Goal: Task Accomplishment & Management: Manage account settings

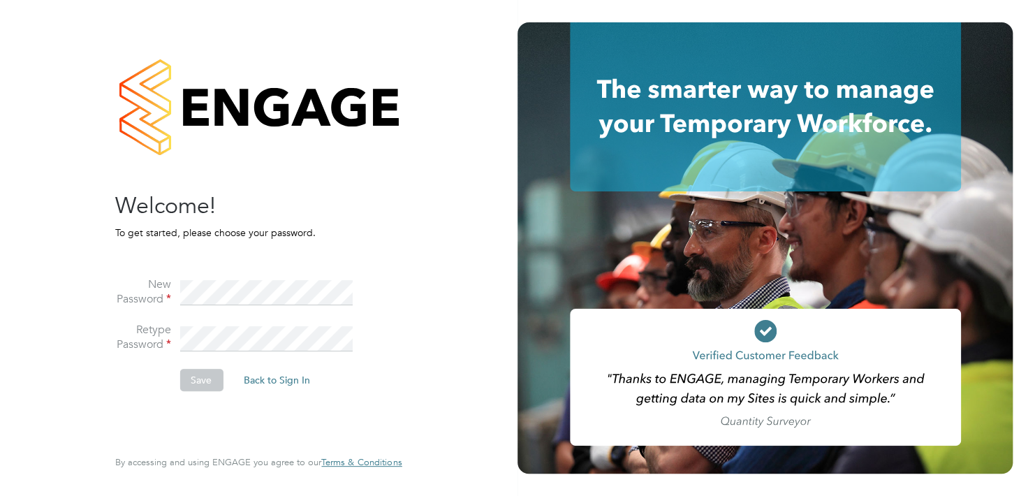
click at [465, 353] on div "Sorry! The link you followed has expired. I still want to set my password Back …" at bounding box center [259, 248] width 518 height 496
click at [210, 284] on fieldset "New Password Retype Password Save Back to Sign In" at bounding box center [251, 327] width 272 height 156
click at [148, 309] on li "New Password" at bounding box center [251, 300] width 272 height 46
click at [126, 348] on label "Retype Password" at bounding box center [143, 337] width 56 height 29
click at [733, 103] on icon at bounding box center [765, 106] width 391 height 169
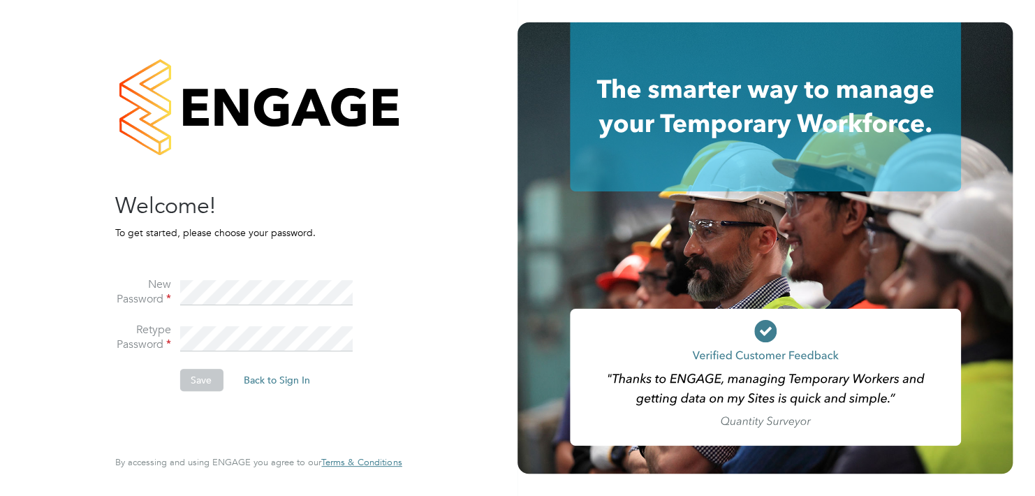
click at [308, 131] on div at bounding box center [258, 106] width 286 height 169
click at [200, 374] on button "Save" at bounding box center [200, 380] width 43 height 22
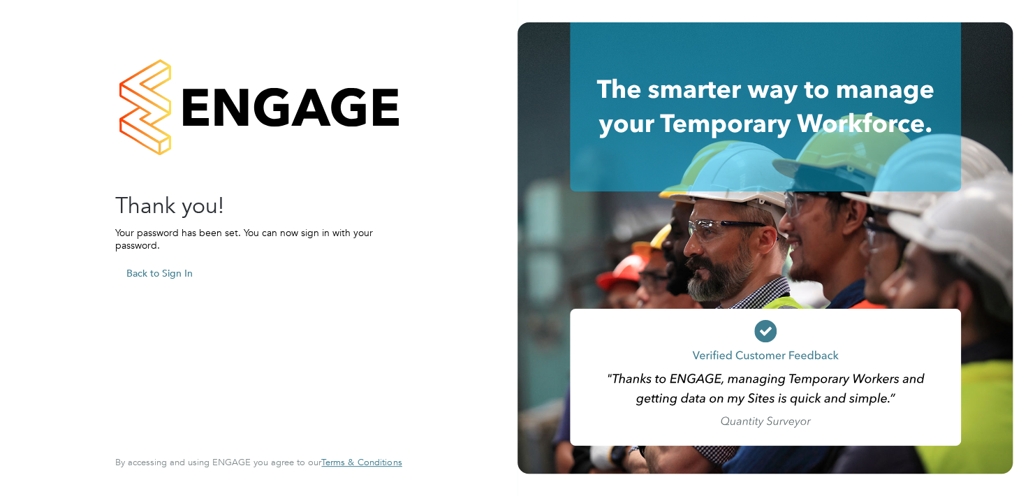
click at [157, 270] on button "Back to Sign In" at bounding box center [159, 273] width 89 height 22
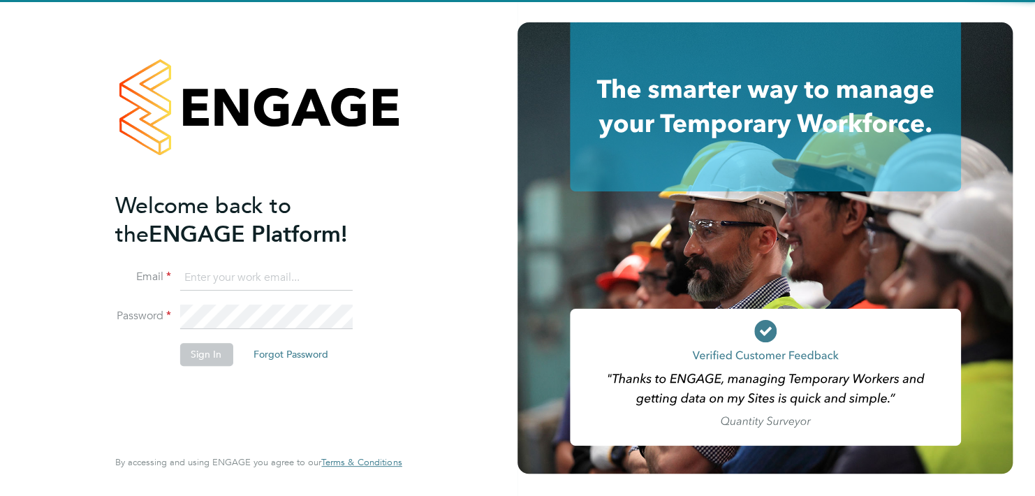
type input "sean@secureaccessltd.uk"
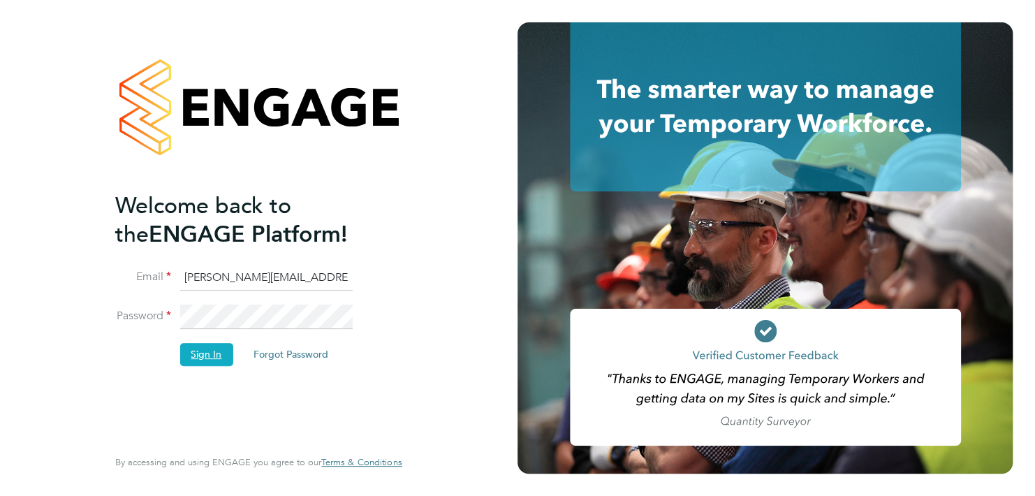
click at [219, 350] on button "Sign In" at bounding box center [205, 354] width 53 height 22
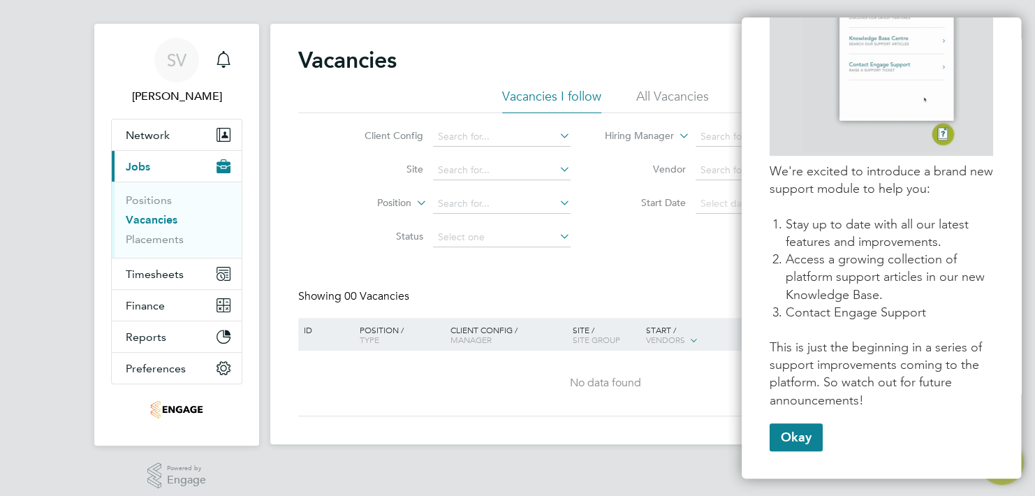
scroll to position [23, 0]
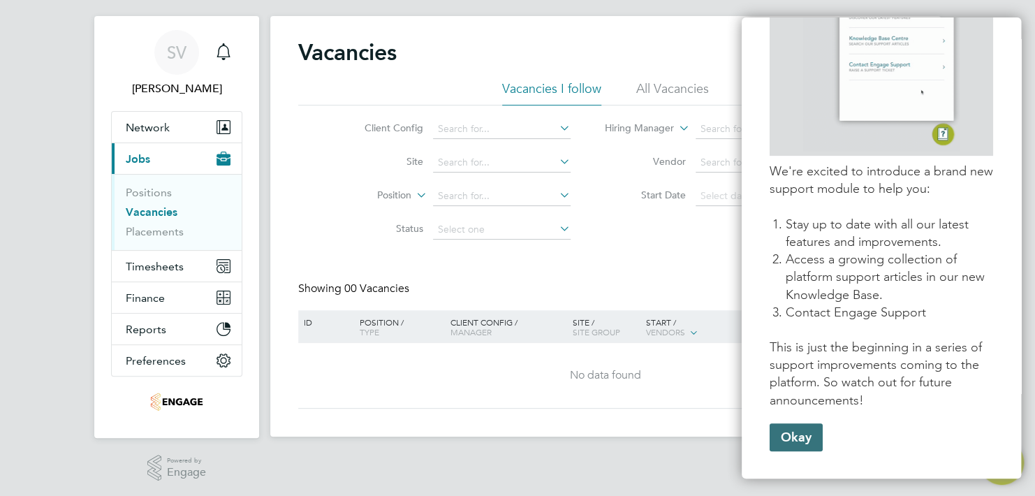
click at [792, 436] on button "Okay" at bounding box center [796, 437] width 53 height 28
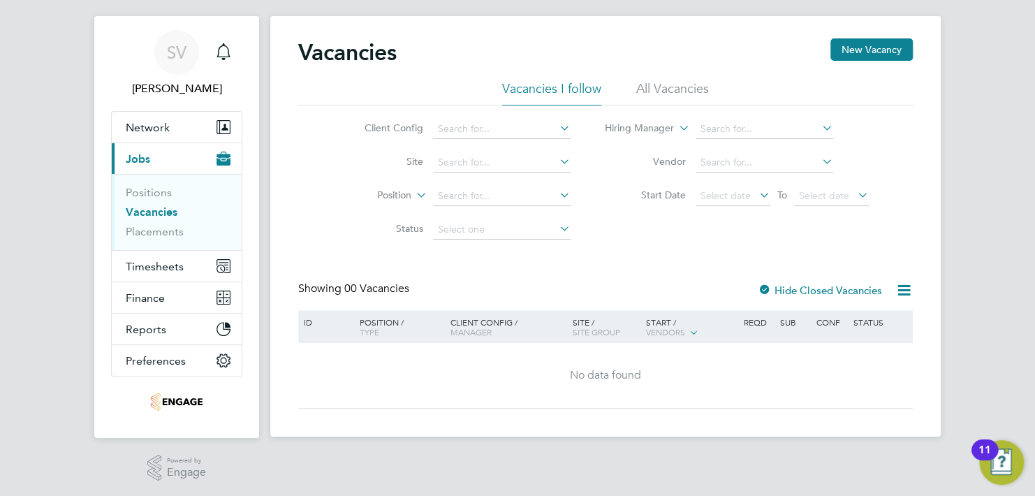
click at [557, 127] on icon at bounding box center [557, 128] width 0 height 20
click at [527, 147] on li "Countryside Properties UK Ltd" at bounding box center [505, 147] width 147 height 19
type input "Countryside Properties UK Ltd"
click at [557, 159] on icon at bounding box center [557, 162] width 0 height 20
click at [557, 193] on icon at bounding box center [557, 195] width 0 height 20
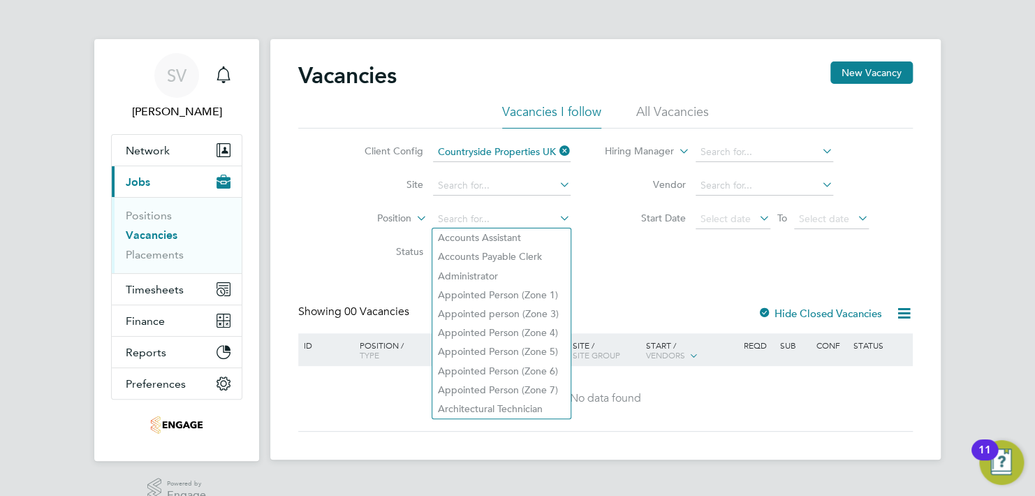
click at [615, 259] on div "Client Config Countryside Properties UK Ltd Site Position Status Hiring Manager…" at bounding box center [605, 199] width 615 height 141
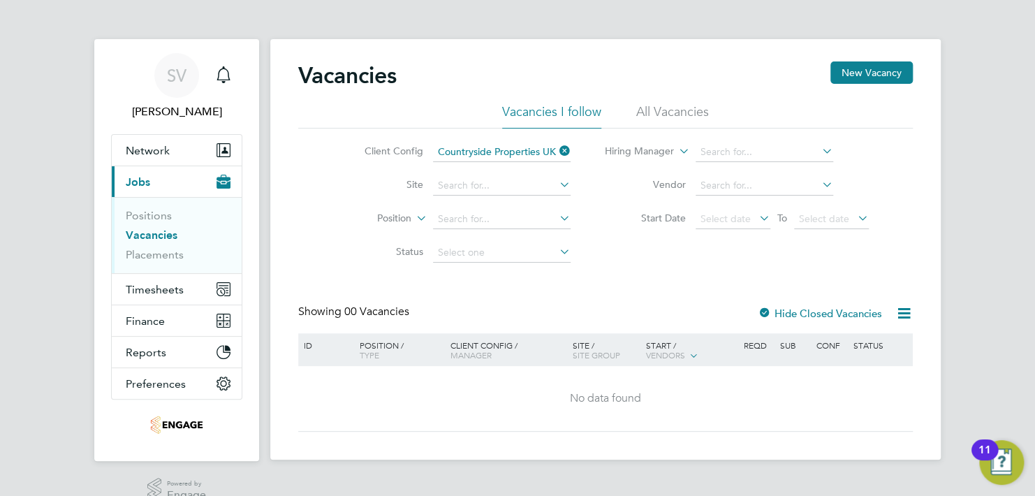
click at [557, 250] on icon at bounding box center [557, 252] width 0 height 20
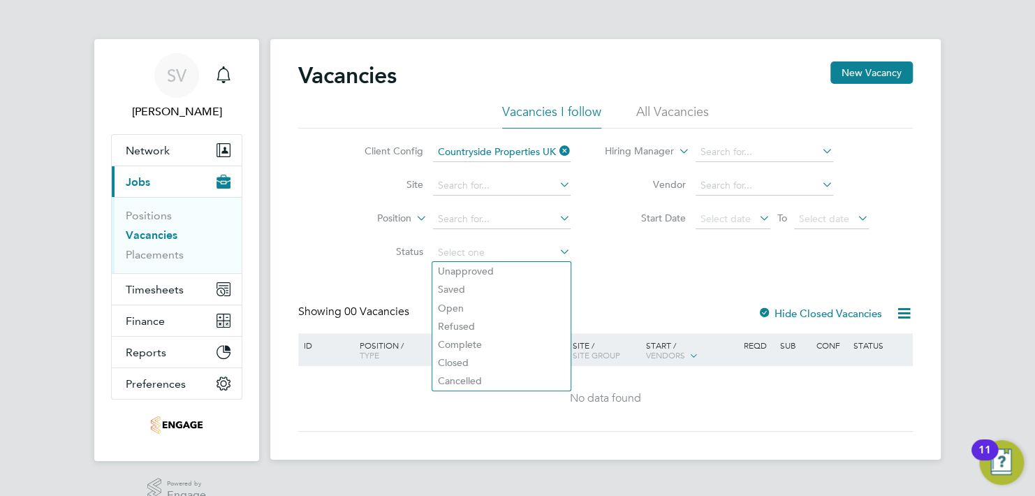
click at [636, 261] on div "Client Config Countryside Properties UK Ltd Site Position Status Hiring Manager…" at bounding box center [605, 199] width 615 height 141
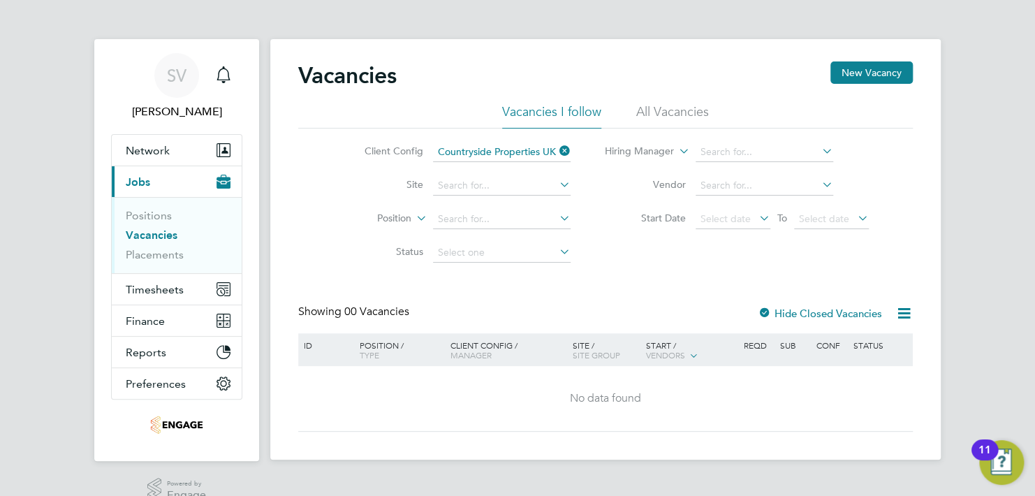
click at [677, 108] on li "All Vacancies" at bounding box center [672, 115] width 73 height 25
click at [557, 149] on icon at bounding box center [557, 151] width 0 height 20
click at [557, 152] on icon at bounding box center [557, 151] width 0 height 20
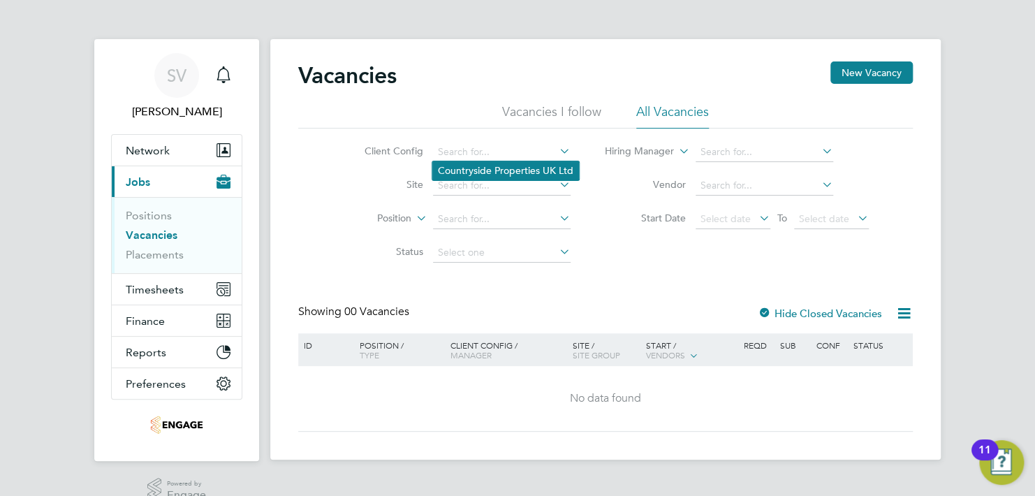
click at [531, 166] on li "Countryside Properties UK Ltd" at bounding box center [505, 170] width 147 height 19
type input "Countryside Properties UK Ltd"
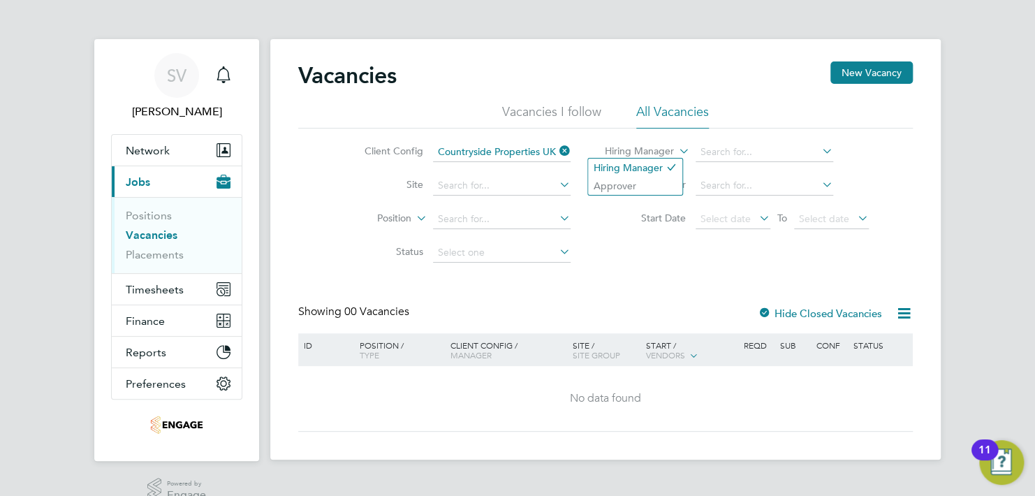
click at [676, 149] on icon at bounding box center [676, 147] width 0 height 13
click at [819, 147] on icon at bounding box center [819, 151] width 0 height 20
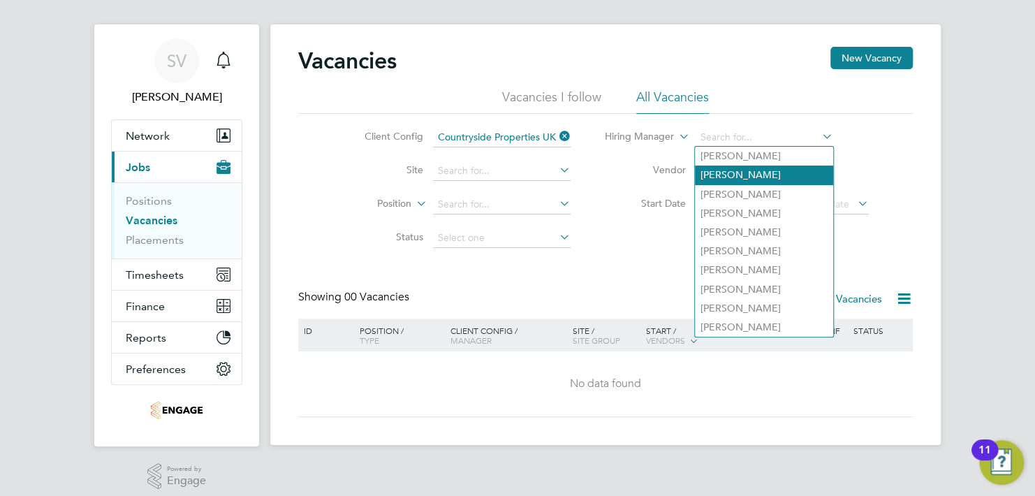
scroll to position [23, 0]
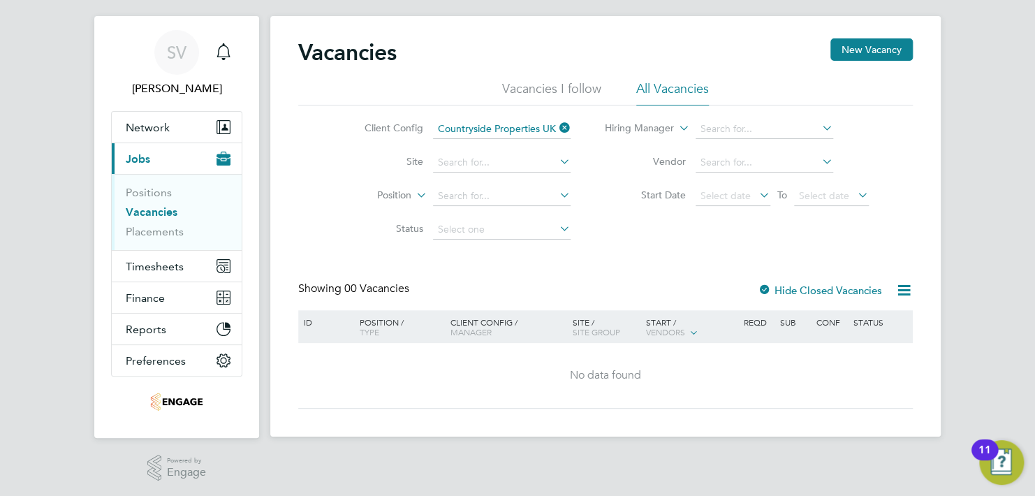
click at [888, 108] on div "Client Config Countryside Properties UK Ltd Site Position Status Hiring Manager…" at bounding box center [605, 175] width 615 height 141
click at [819, 159] on icon at bounding box center [819, 162] width 0 height 20
click at [864, 137] on li "Hiring Manager" at bounding box center [737, 129] width 298 height 34
click at [688, 328] on icon at bounding box center [693, 331] width 13 height 13
click at [149, 126] on span "Network" at bounding box center [148, 127] width 44 height 13
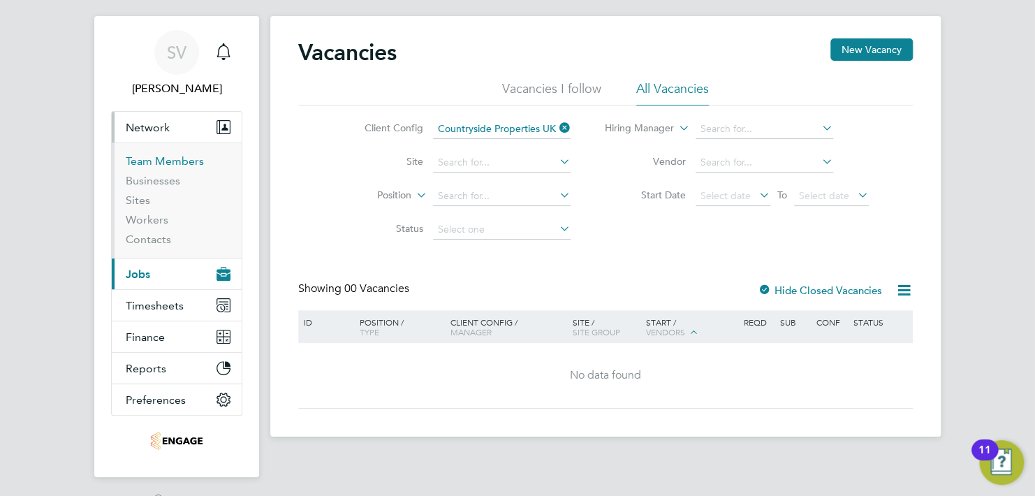
click at [144, 161] on link "Team Members" at bounding box center [165, 160] width 78 height 13
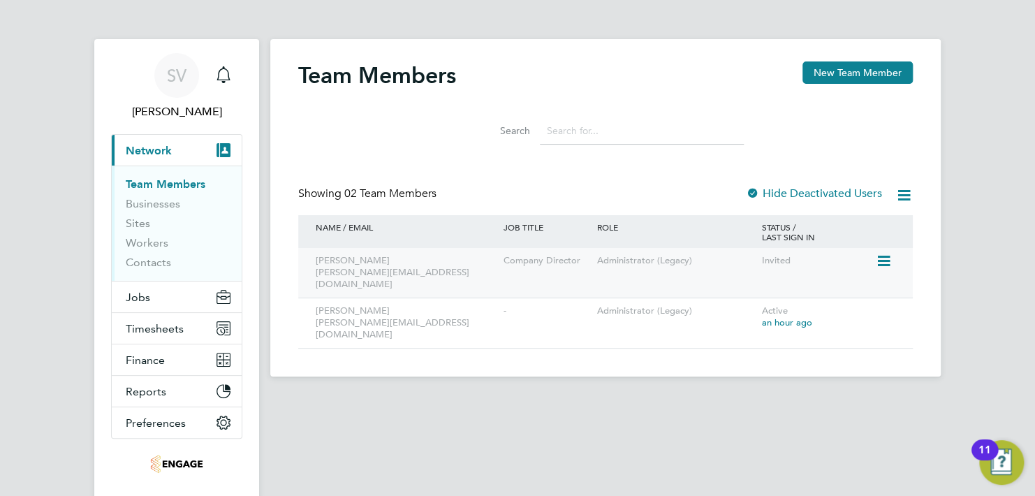
click at [885, 258] on icon at bounding box center [882, 261] width 14 height 17
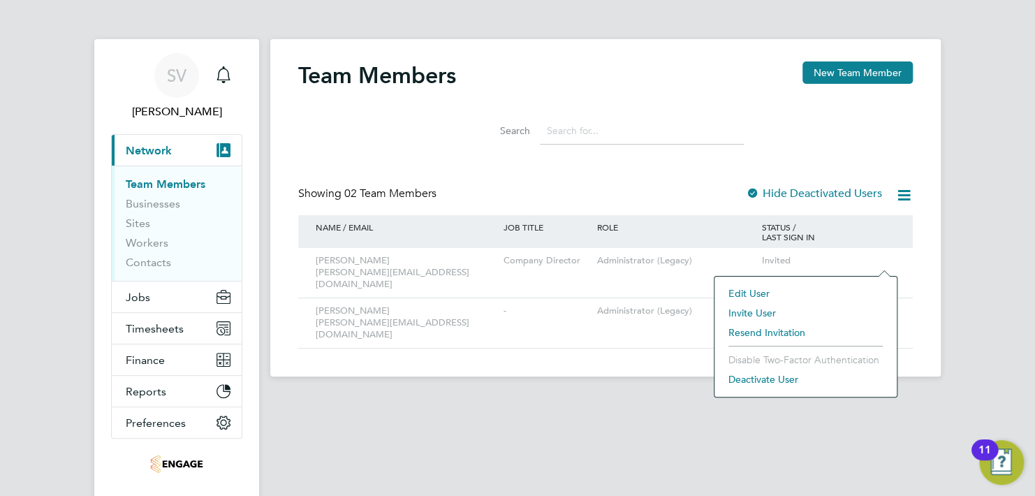
click at [742, 331] on li "Resend Invitation" at bounding box center [805, 333] width 168 height 20
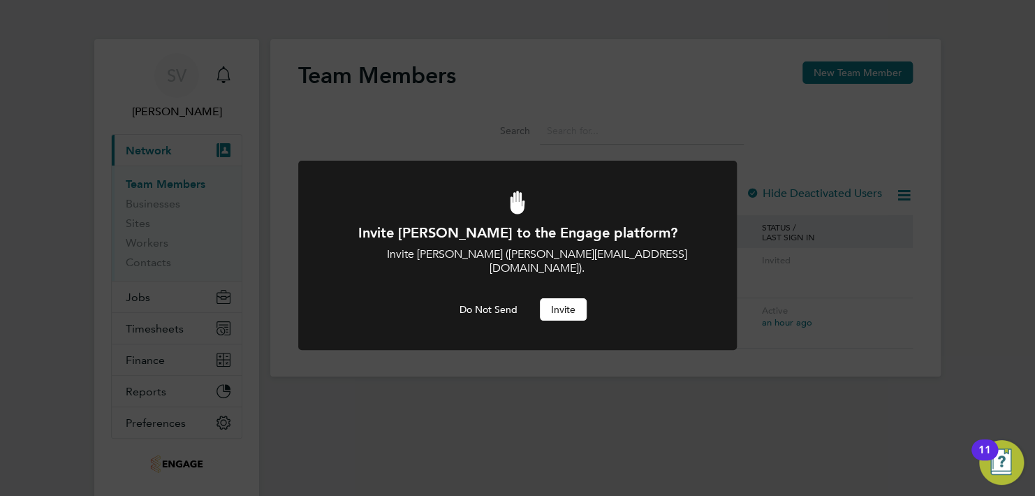
click at [559, 298] on button "Invite" at bounding box center [563, 309] width 47 height 22
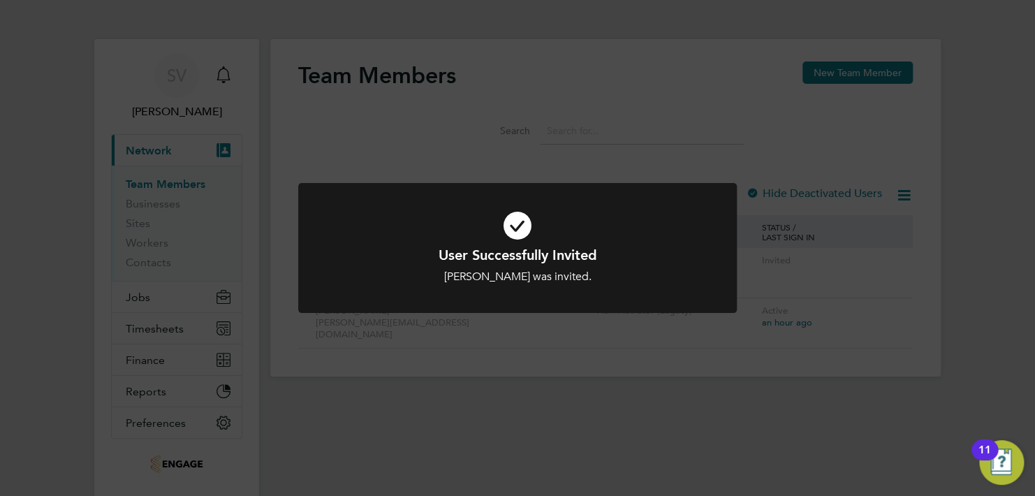
click at [568, 336] on div "User Successfully Invited Gail Van Sittert was invited. Cancel Okay" at bounding box center [517, 248] width 1035 height 496
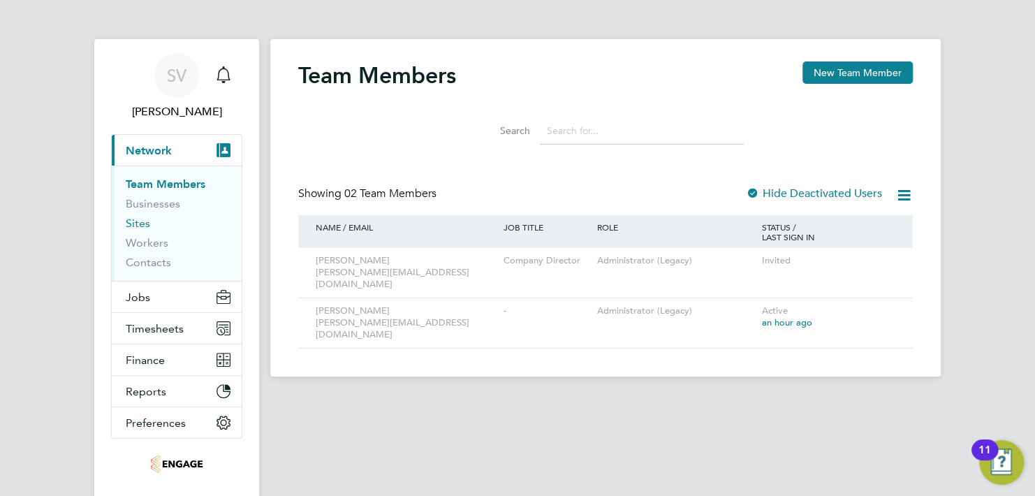
click at [135, 222] on link "Sites" at bounding box center [138, 223] width 24 height 13
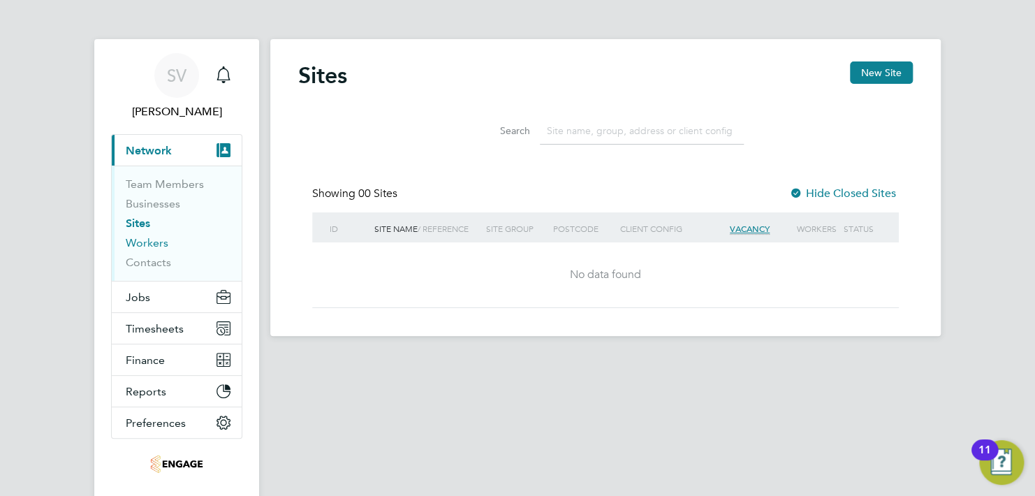
click at [138, 240] on link "Workers" at bounding box center [147, 242] width 43 height 13
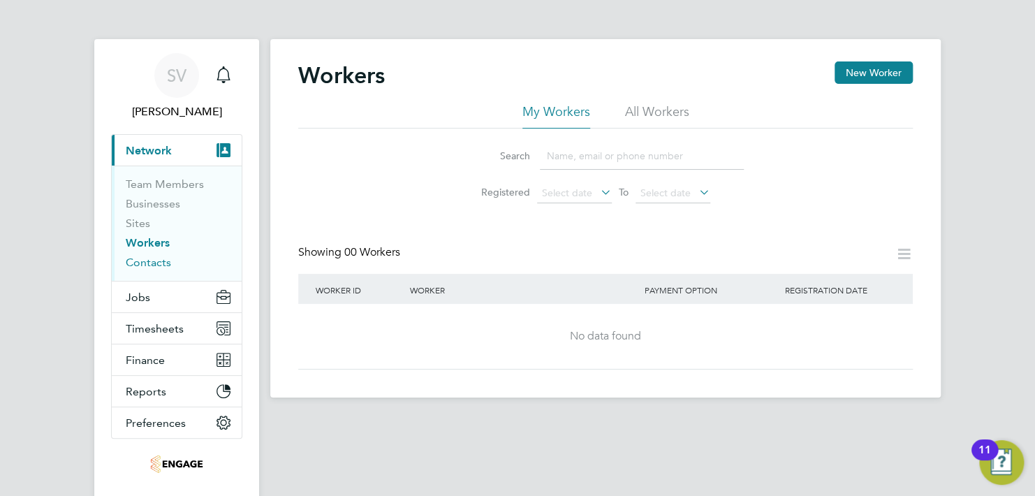
click at [143, 262] on link "Contacts" at bounding box center [148, 262] width 45 height 13
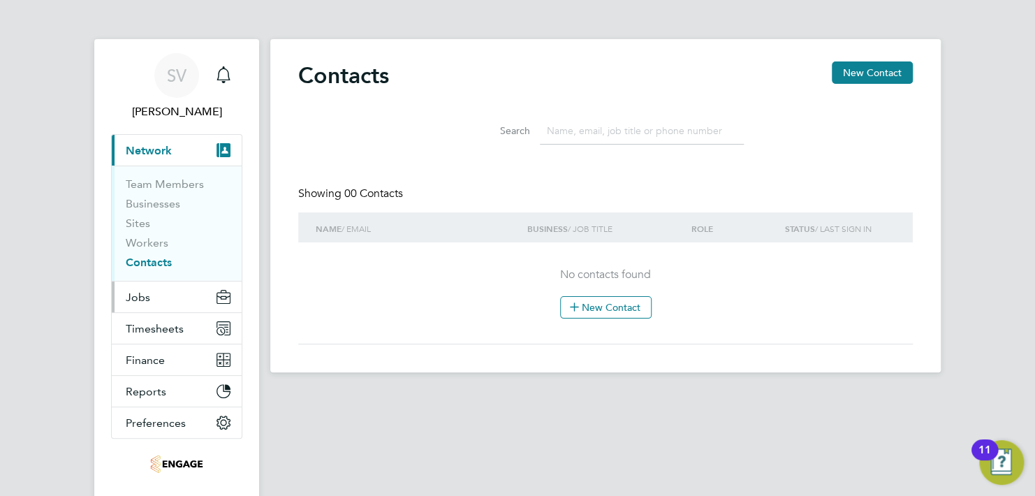
click at [143, 295] on span "Jobs" at bounding box center [138, 297] width 24 height 13
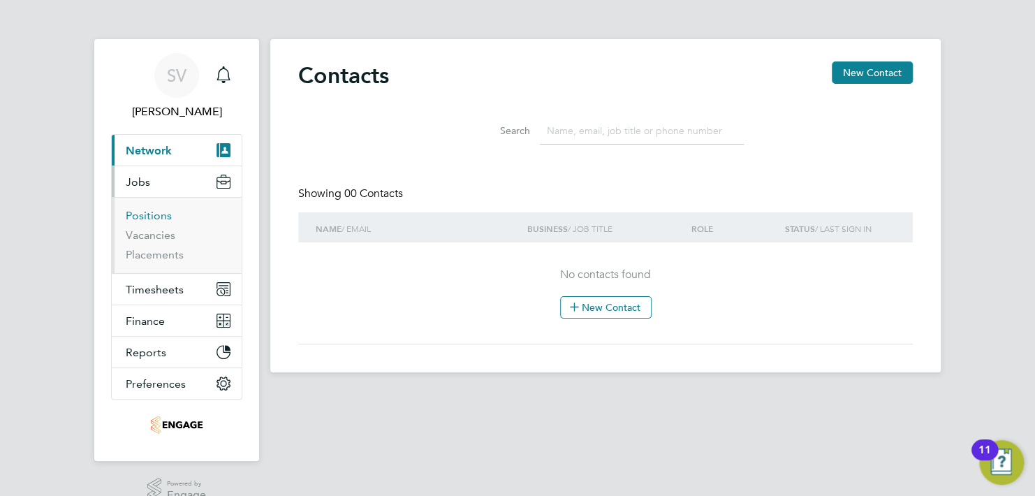
click at [149, 214] on link "Positions" at bounding box center [149, 215] width 46 height 13
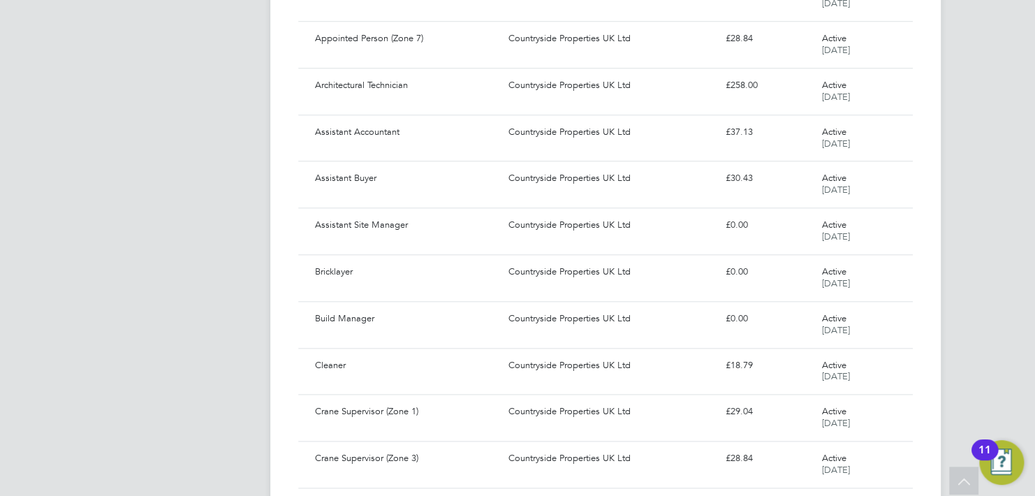
scroll to position [629, 0]
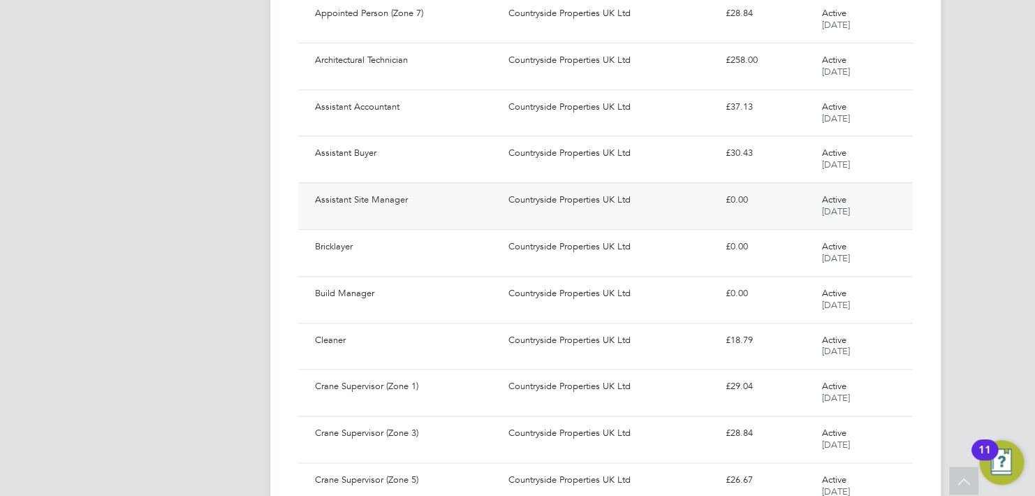
click at [345, 197] on div "Assistant Site Manager" at bounding box center [405, 200] width 193 height 23
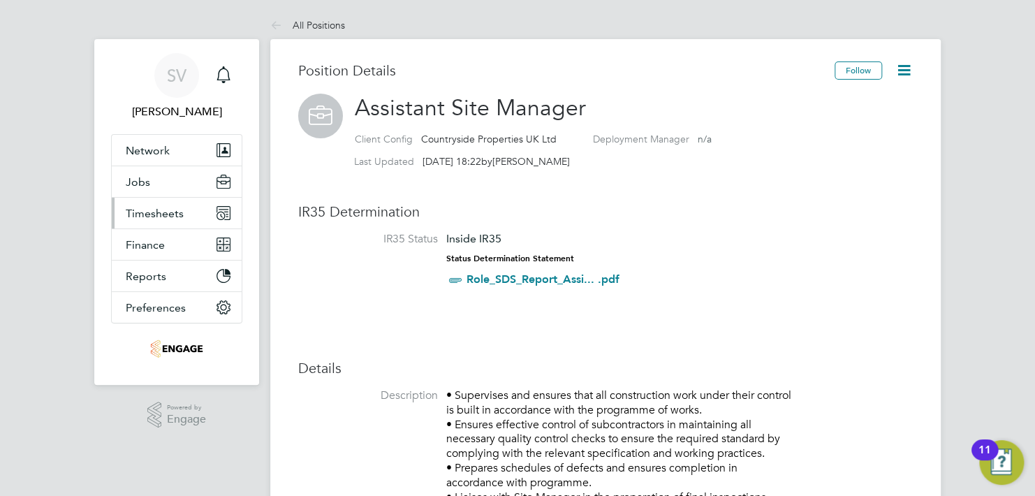
click at [152, 211] on span "Timesheets" at bounding box center [155, 213] width 58 height 13
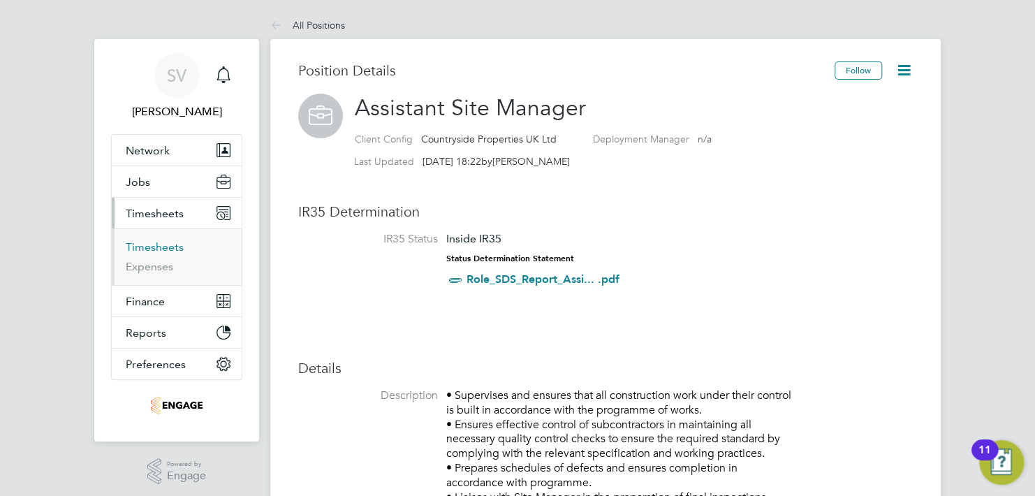
click at [149, 247] on link "Timesheets" at bounding box center [155, 246] width 58 height 13
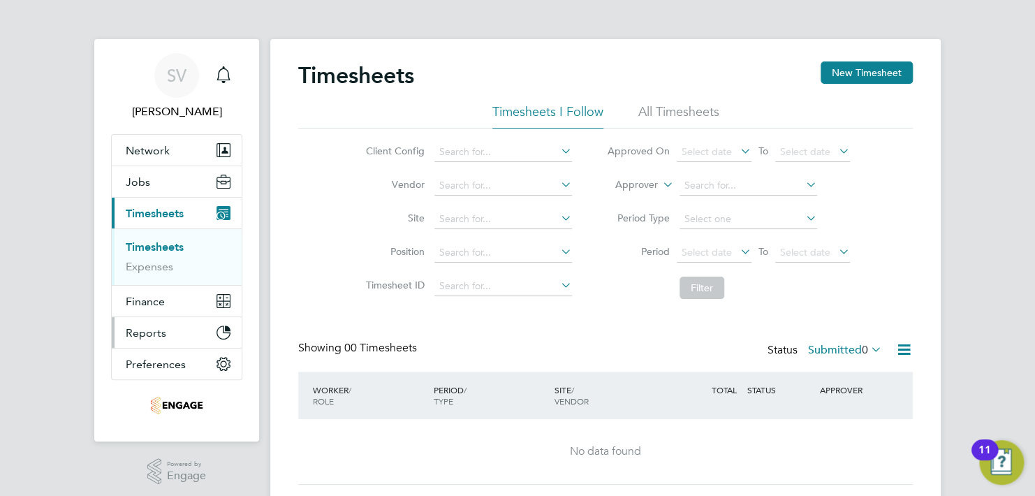
click at [154, 328] on span "Reports" at bounding box center [146, 332] width 41 height 13
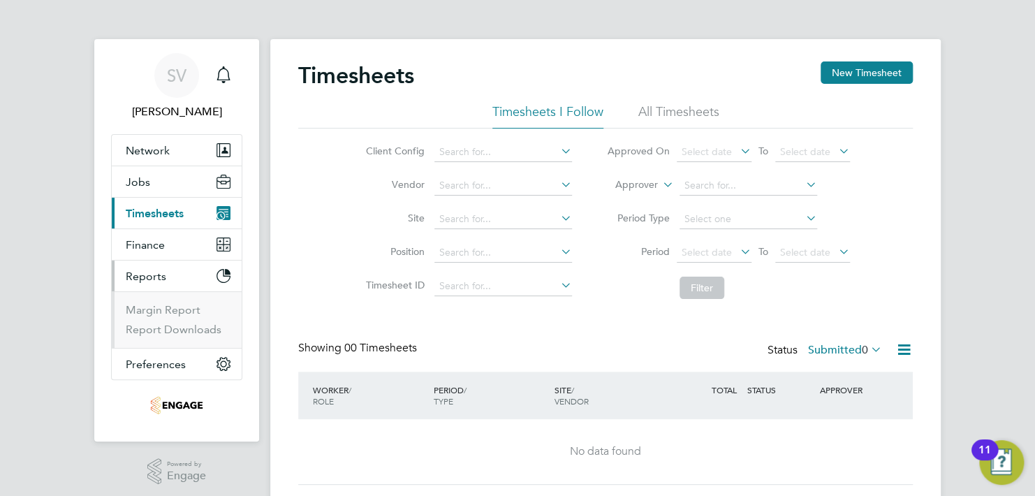
click at [152, 272] on span "Reports" at bounding box center [146, 276] width 41 height 13
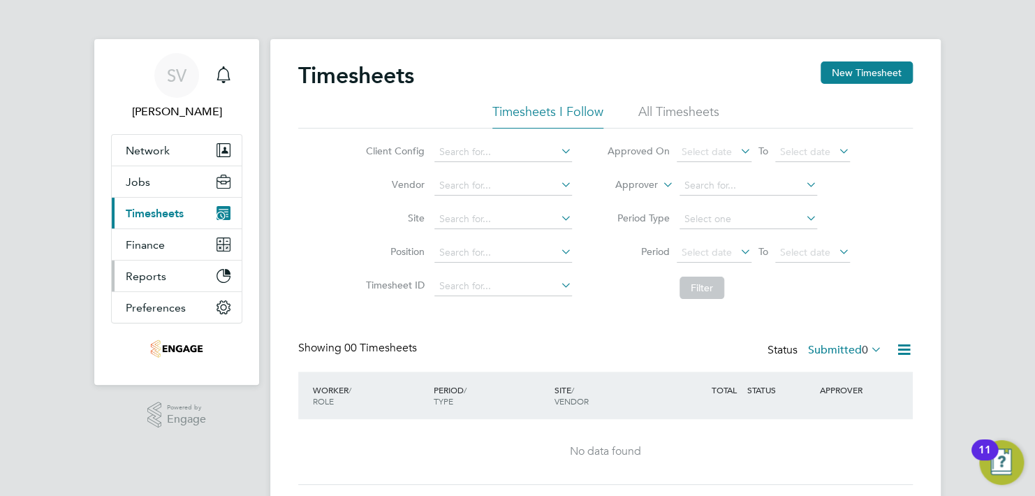
click at [152, 272] on span "Reports" at bounding box center [146, 276] width 41 height 13
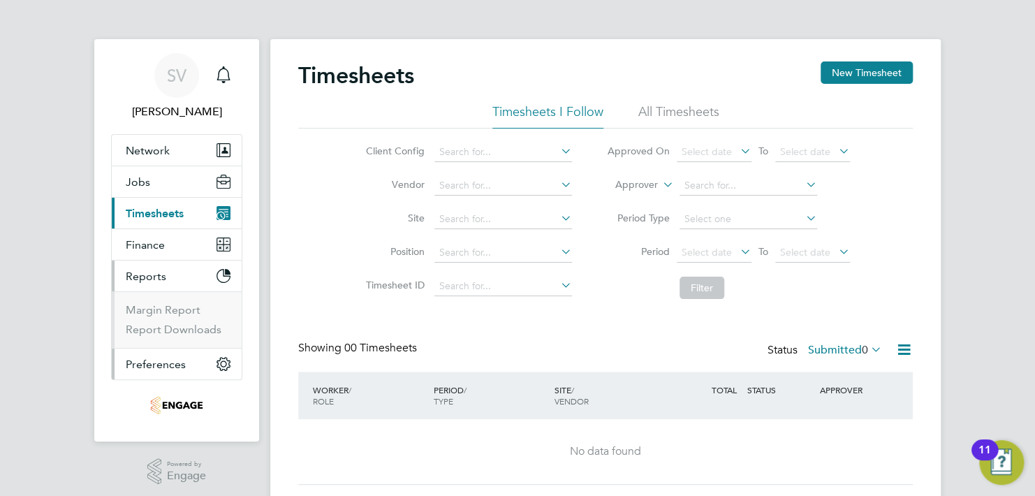
click at [155, 359] on span "Preferences" at bounding box center [156, 364] width 60 height 13
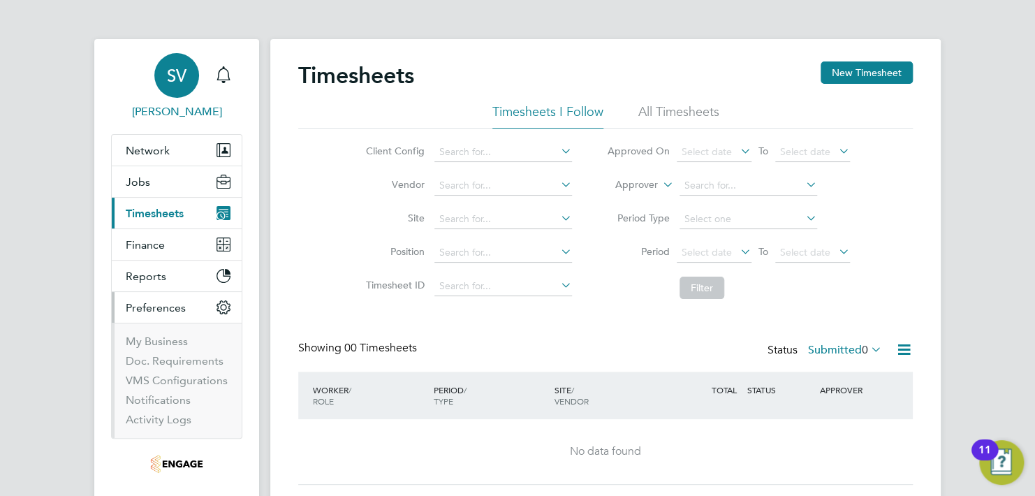
click at [176, 73] on span "SV" at bounding box center [177, 75] width 20 height 18
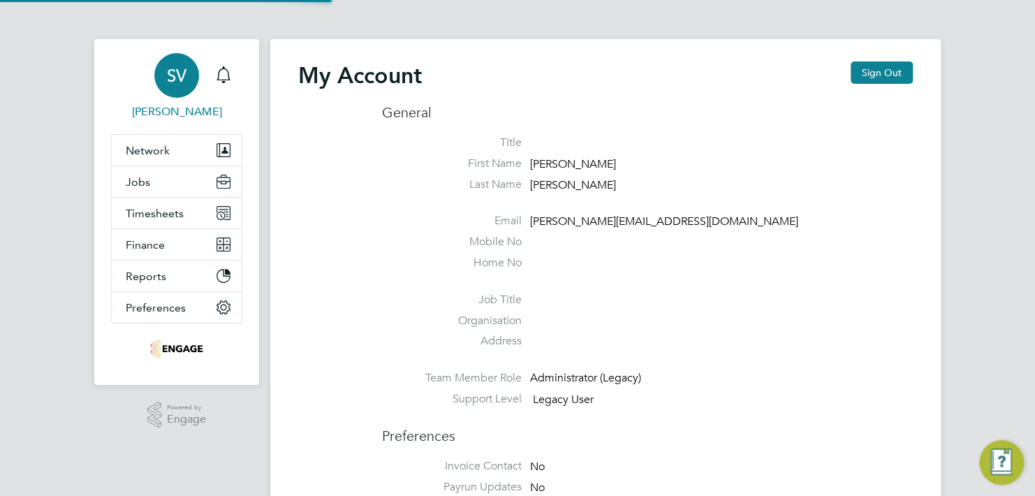
type input "sean@secureaccessltd.uk"
click at [142, 179] on span "Jobs" at bounding box center [138, 181] width 24 height 13
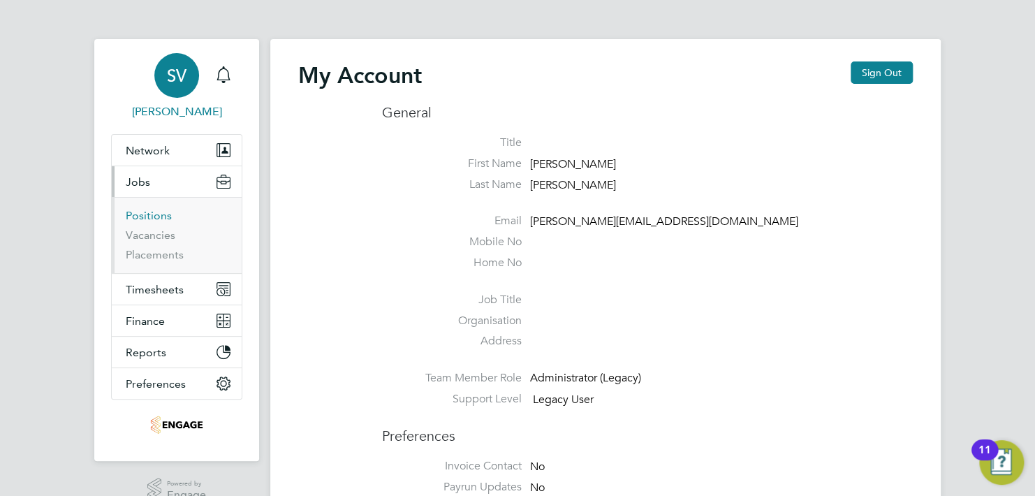
click at [147, 214] on link "Positions" at bounding box center [149, 215] width 46 height 13
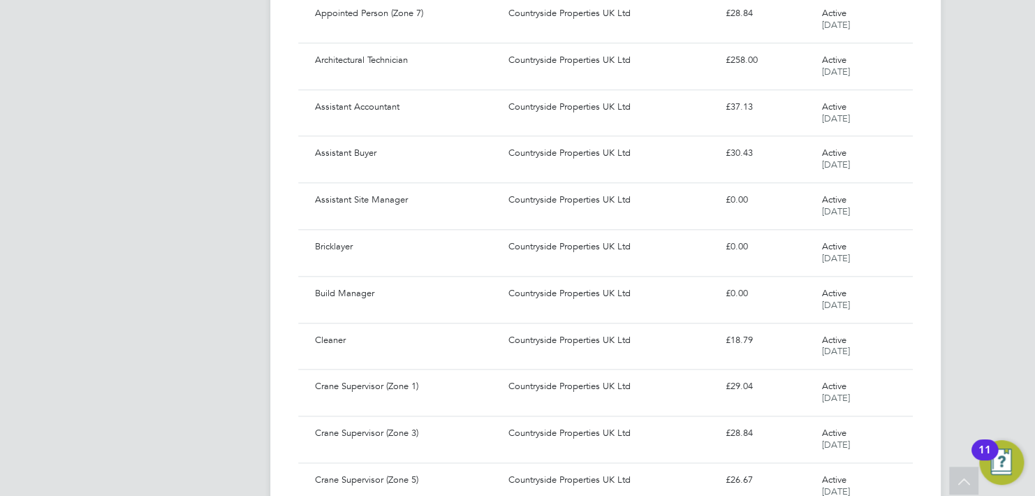
scroll to position [698, 0]
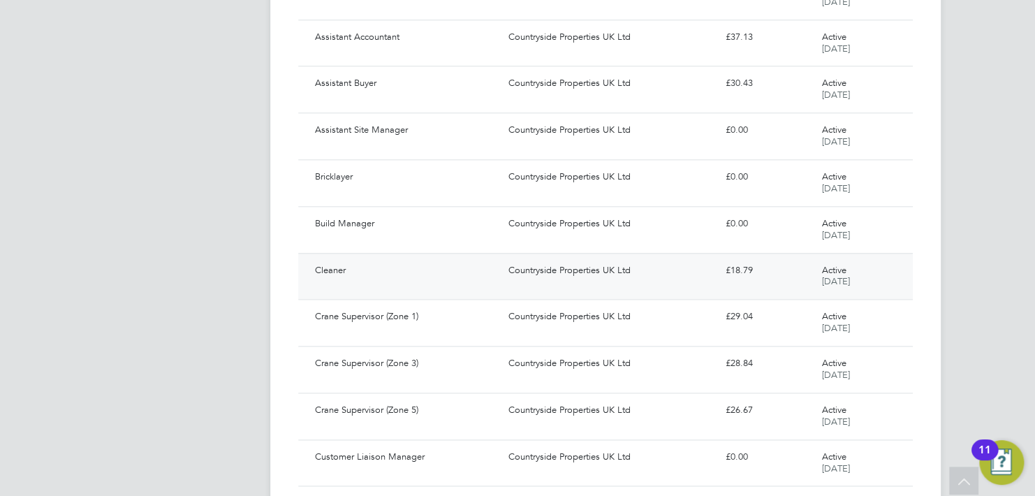
click at [325, 268] on div "Cleaner" at bounding box center [405, 270] width 193 height 23
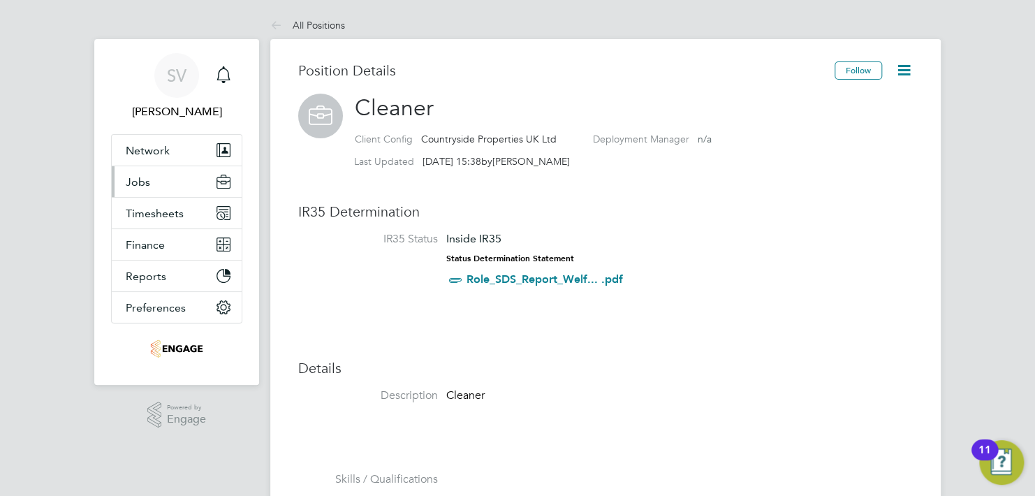
click at [140, 181] on span "Jobs" at bounding box center [138, 181] width 24 height 13
click at [142, 179] on span "Jobs" at bounding box center [138, 181] width 24 height 13
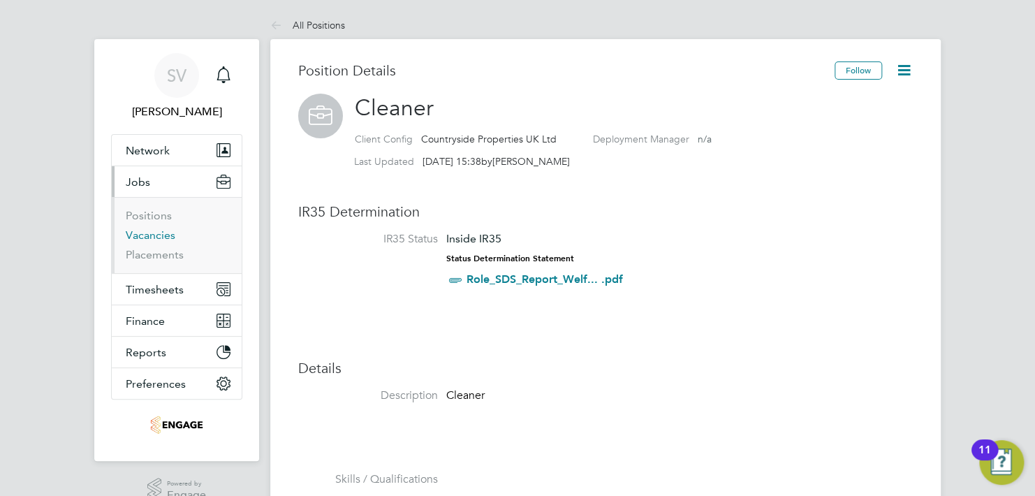
click at [146, 234] on link "Vacancies" at bounding box center [151, 234] width 50 height 13
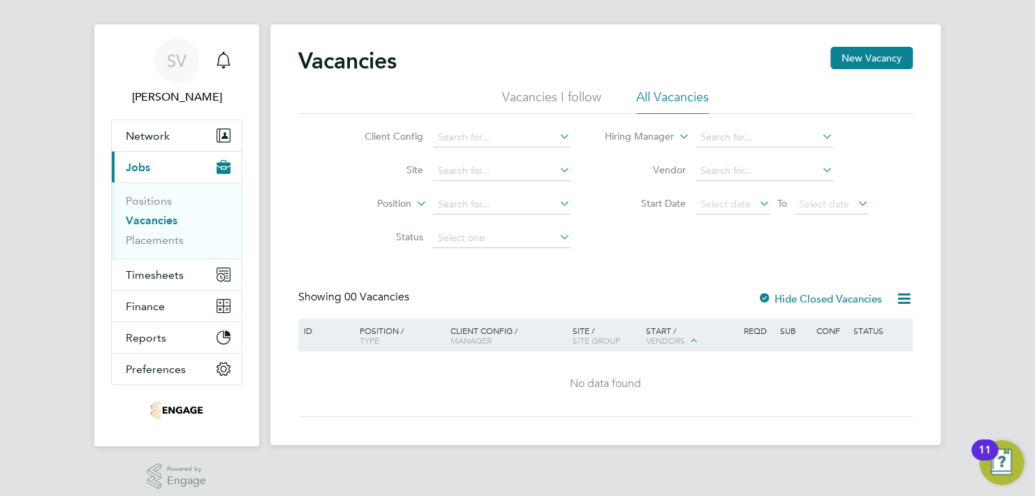
scroll to position [23, 0]
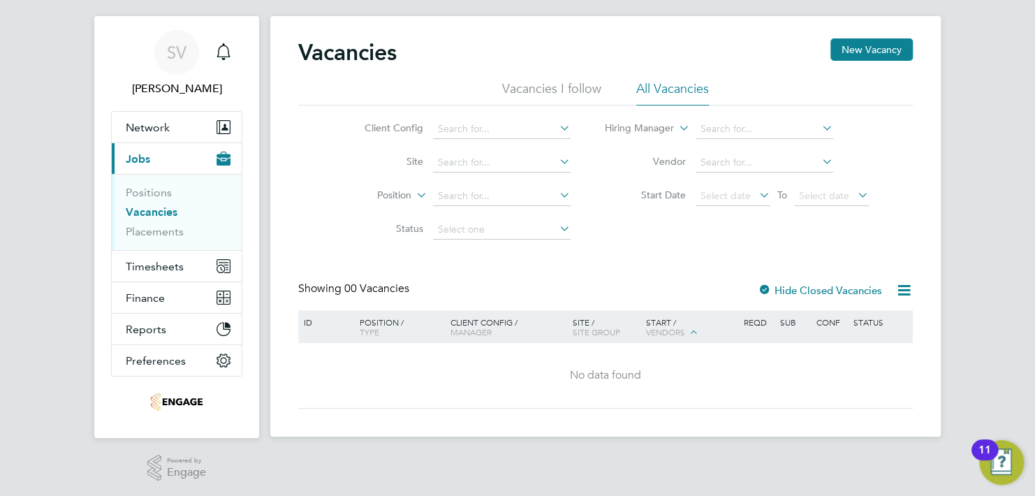
click at [766, 286] on div at bounding box center [765, 291] width 14 height 14
click at [156, 229] on link "Placements" at bounding box center [155, 231] width 58 height 13
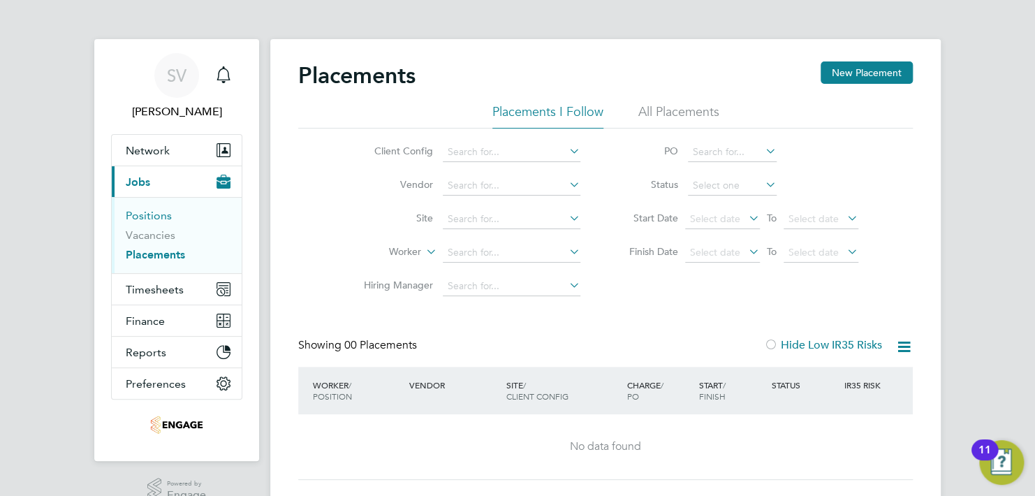
click at [145, 214] on link "Positions" at bounding box center [149, 215] width 46 height 13
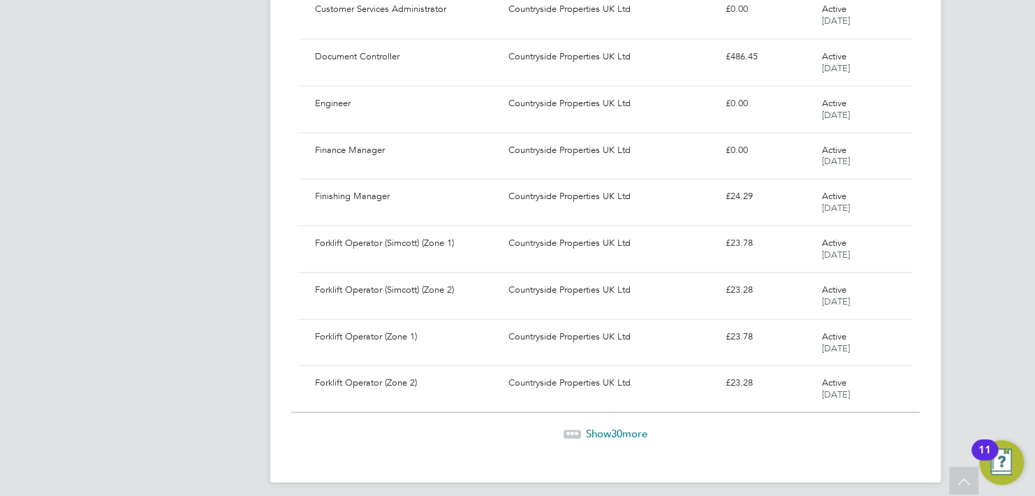
scroll to position [1243, 0]
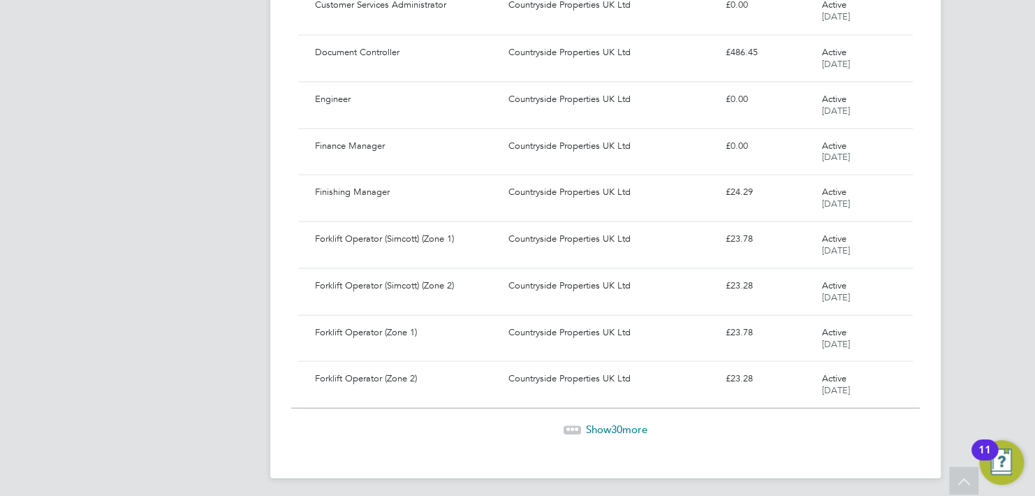
click at [614, 422] on span "30" at bounding box center [616, 428] width 11 height 13
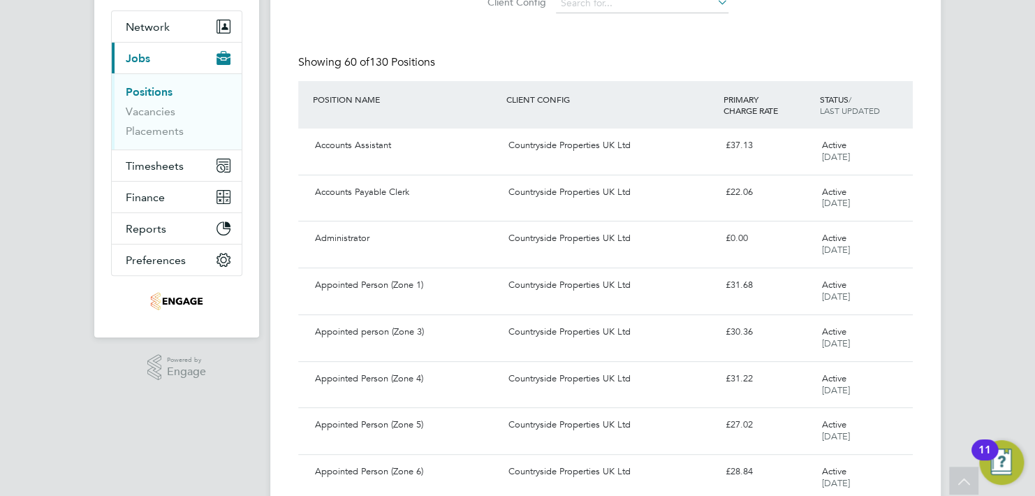
scroll to position [0, 0]
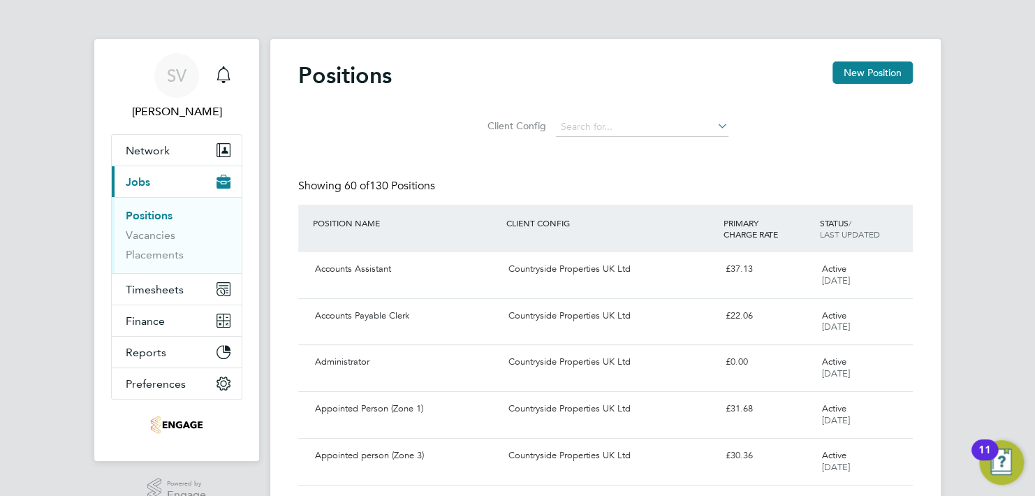
click at [714, 124] on icon at bounding box center [714, 126] width 0 height 20
click at [645, 146] on li "Countryside Properties UK Ltd" at bounding box center [641, 145] width 173 height 19
type input "Countryside Properties UK Ltd"
click at [152, 288] on span "Timesheets" at bounding box center [155, 289] width 58 height 13
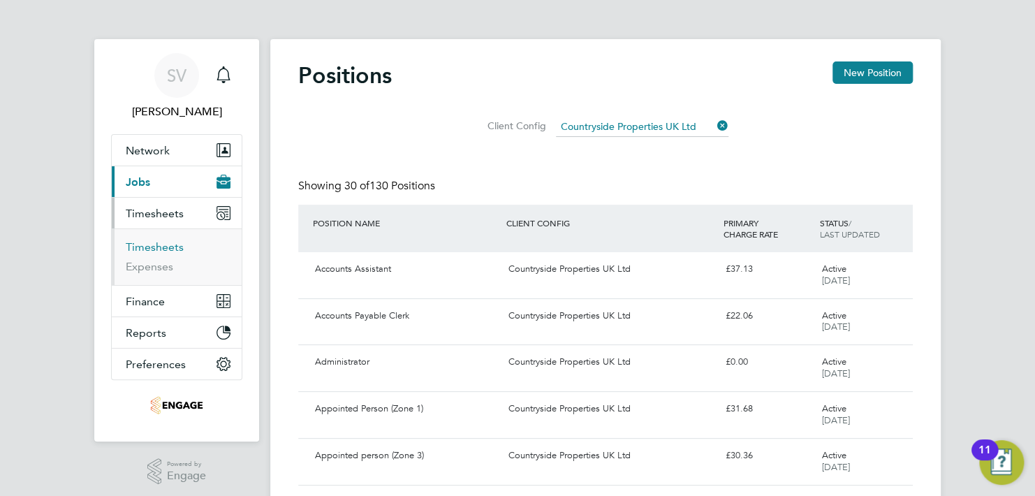
click at [154, 246] on link "Timesheets" at bounding box center [155, 246] width 58 height 13
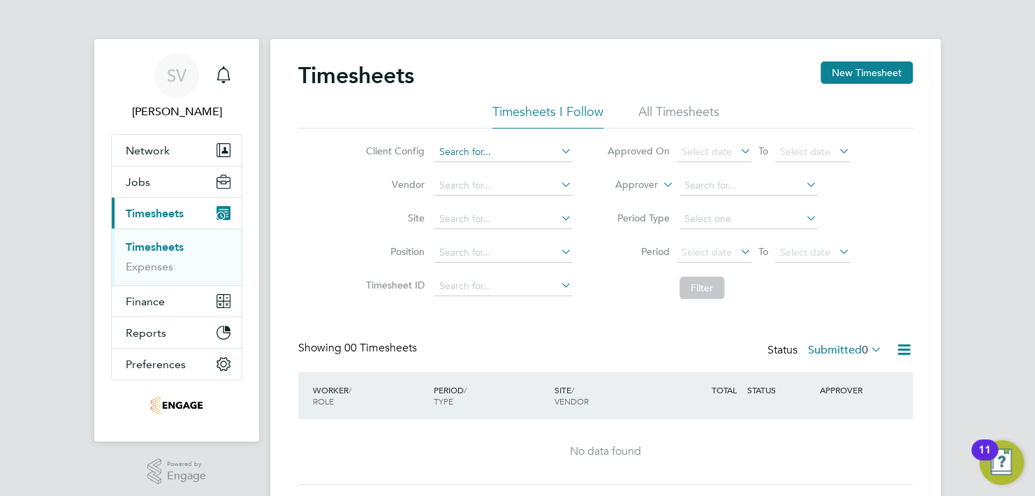
click at [439, 151] on input at bounding box center [503, 152] width 138 height 20
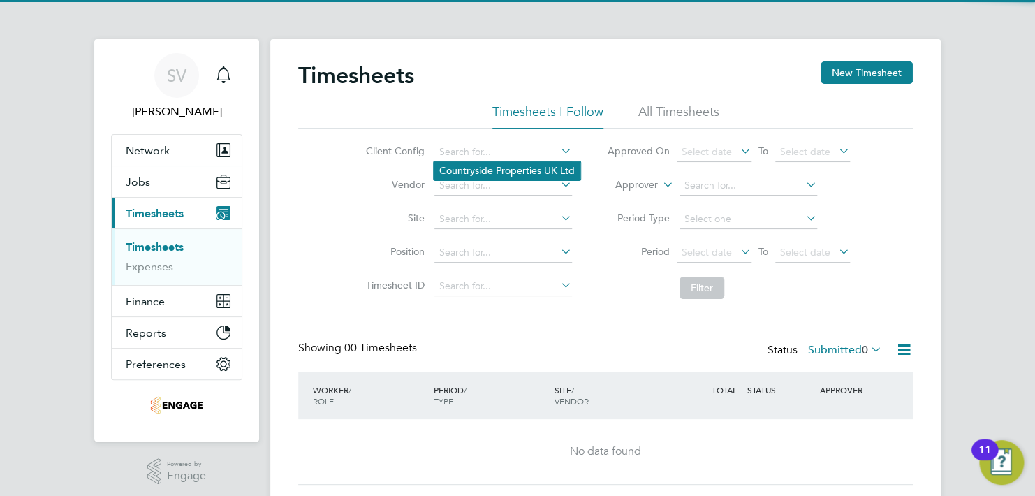
click at [472, 168] on li "Countryside Properties UK Ltd" at bounding box center [507, 170] width 147 height 19
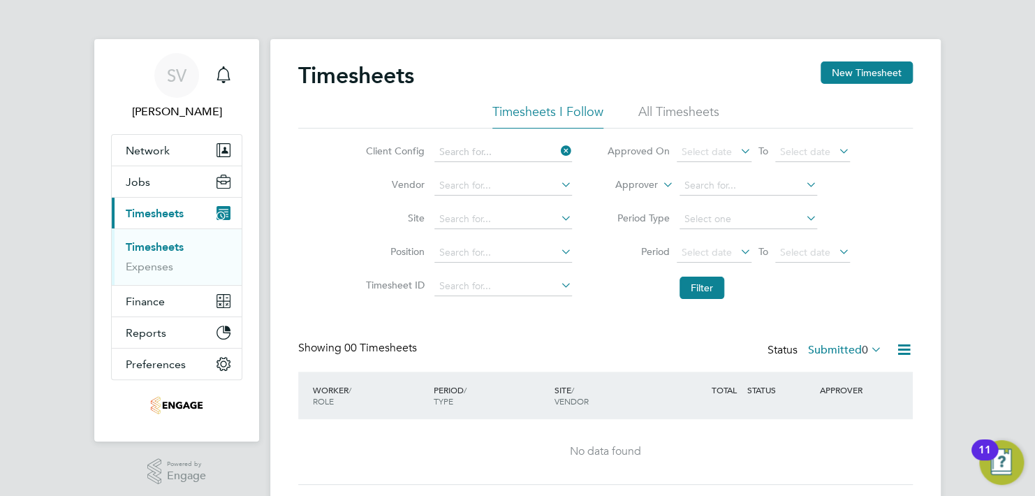
type input "Countryside Properties UK Ltd"
click at [492, 180] on input at bounding box center [503, 186] width 138 height 20
click at [486, 180] on input at bounding box center [503, 186] width 138 height 20
click at [490, 222] on input at bounding box center [503, 220] width 138 height 20
click at [483, 253] on input at bounding box center [503, 253] width 138 height 20
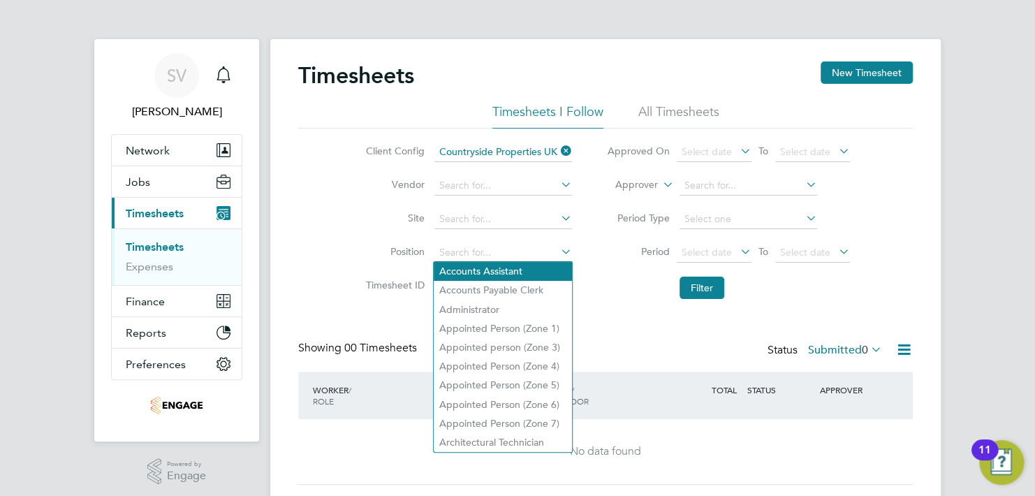
scroll to position [38, 0]
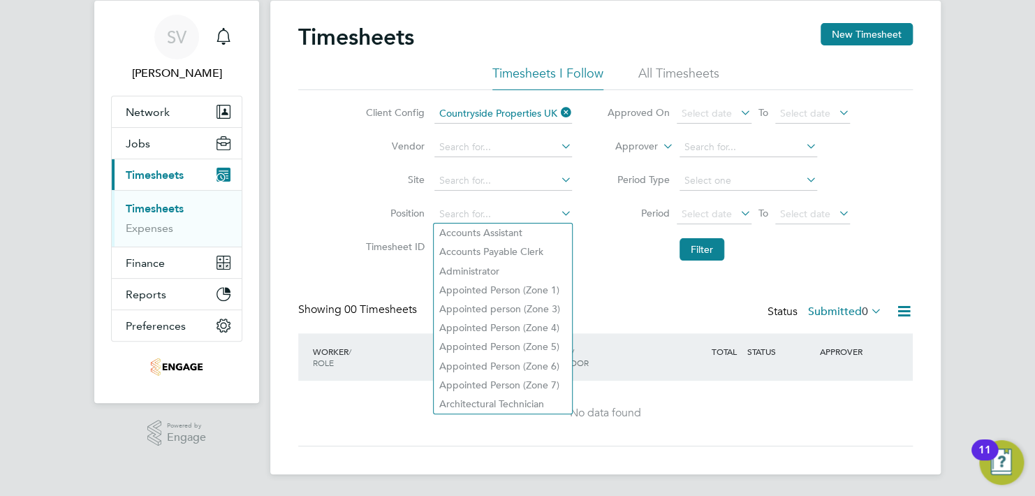
click at [318, 172] on div "Client Config Countryside Properties UK Ltd Vendor Site Position Timesheet ID A…" at bounding box center [605, 178] width 615 height 177
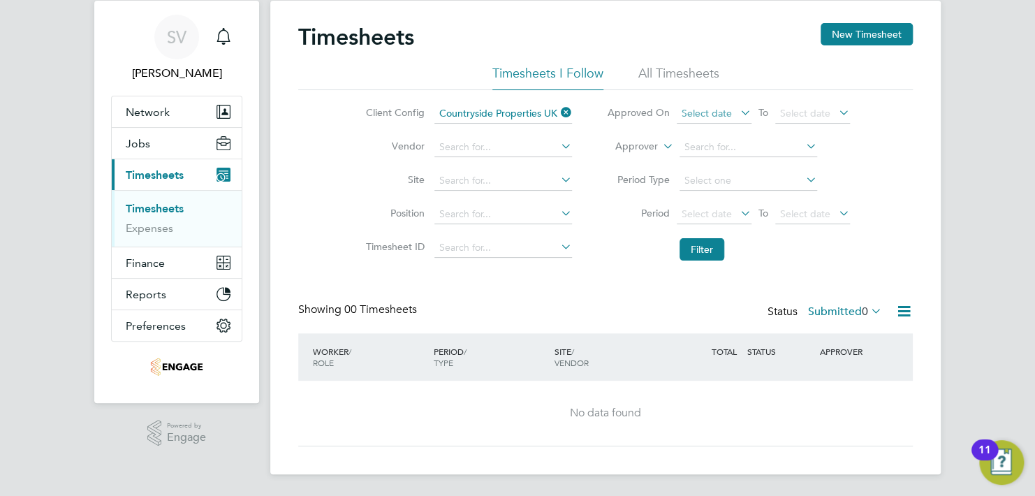
click at [705, 113] on span "Select date" at bounding box center [707, 113] width 50 height 13
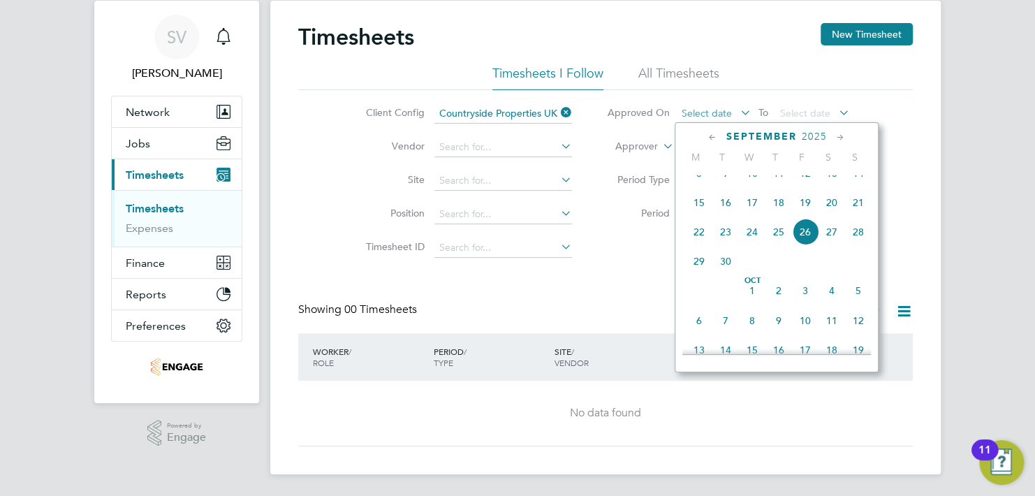
click at [705, 113] on span "Select date" at bounding box center [707, 113] width 50 height 13
click at [654, 144] on label "Approver" at bounding box center [626, 147] width 63 height 14
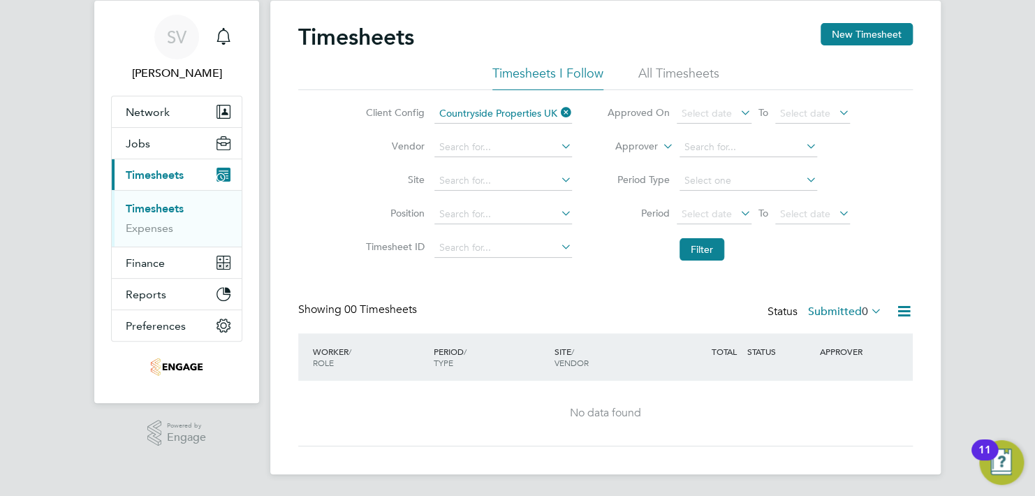
click at [803, 144] on icon at bounding box center [803, 146] width 0 height 20
click at [653, 177] on label "Period Type" at bounding box center [638, 179] width 63 height 13
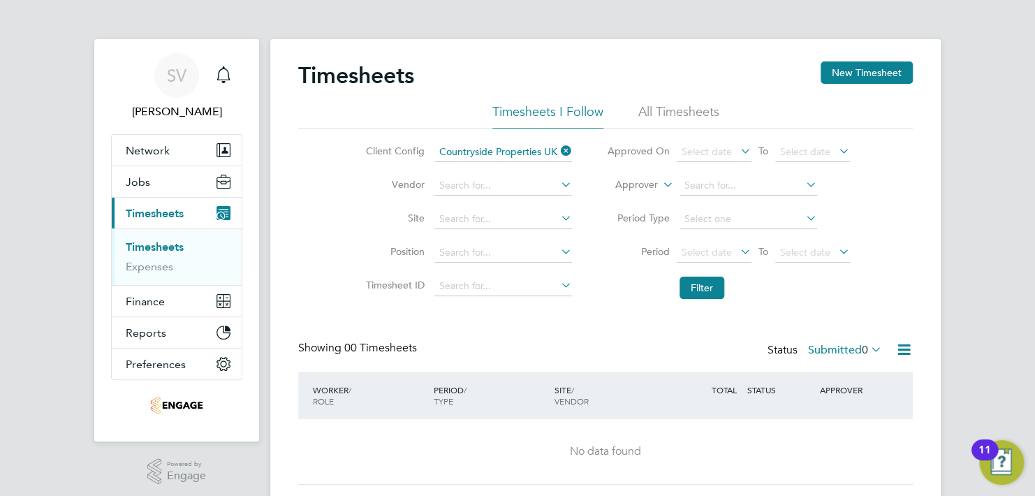
scroll to position [0, 0]
click at [224, 144] on icon "Main navigation" at bounding box center [226, 150] width 10 height 13
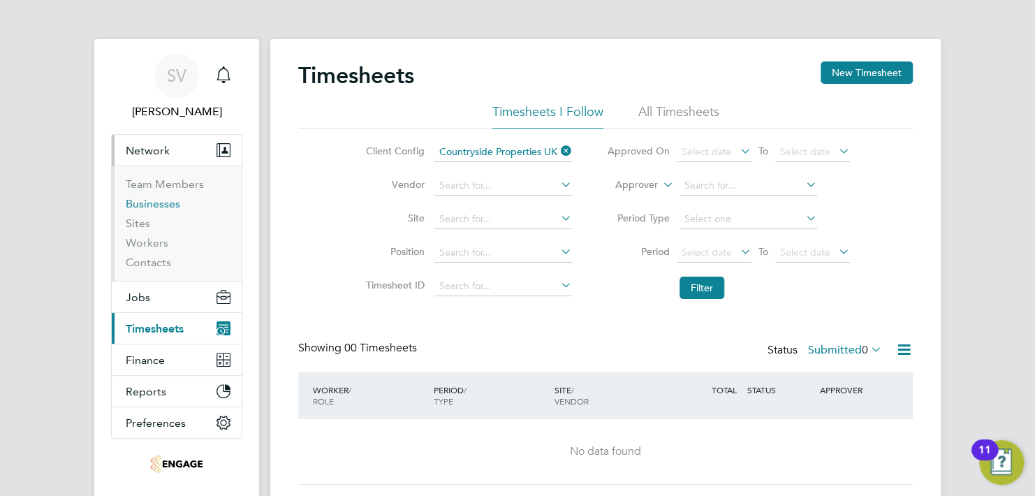
click at [165, 203] on link "Businesses" at bounding box center [153, 203] width 54 height 13
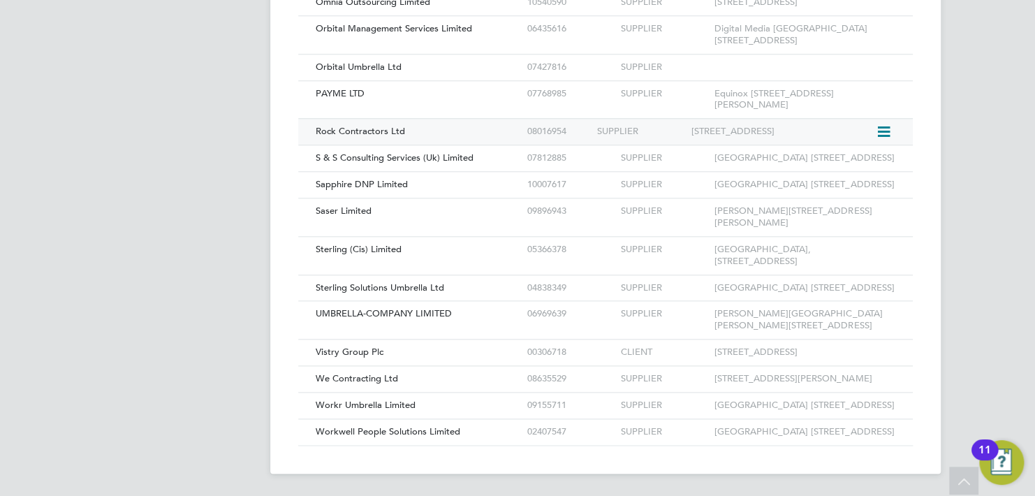
click at [886, 124] on icon at bounding box center [882, 132] width 14 height 17
click at [858, 281] on li "View Details" at bounding box center [852, 291] width 71 height 20
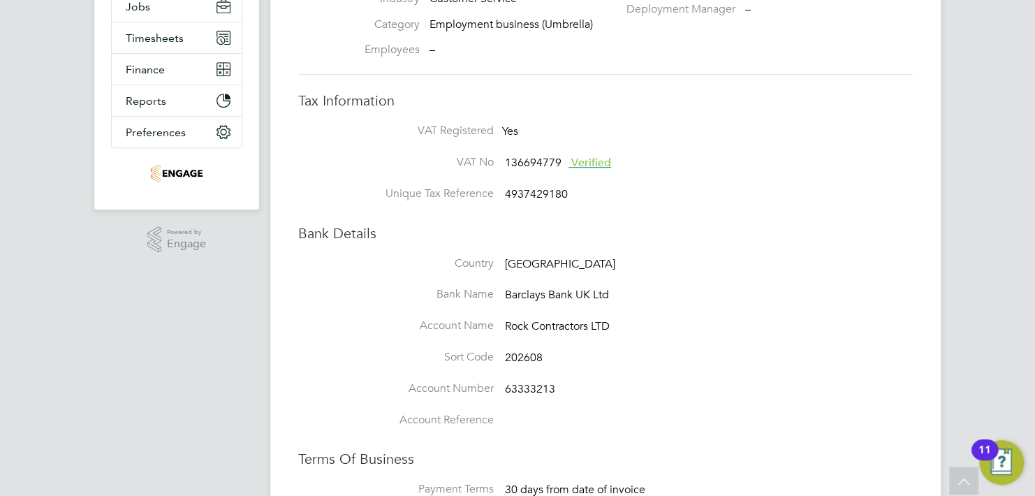
scroll to position [70, 0]
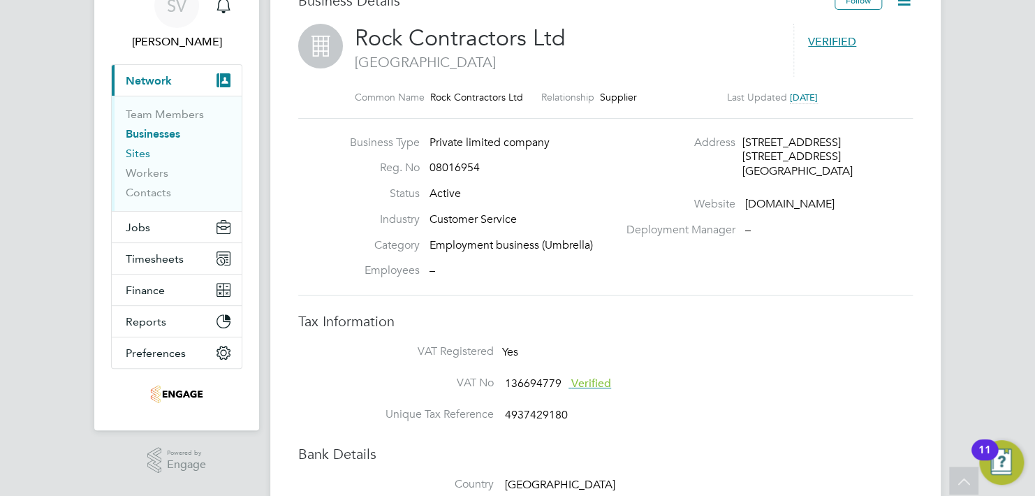
click at [129, 152] on link "Sites" at bounding box center [138, 153] width 24 height 13
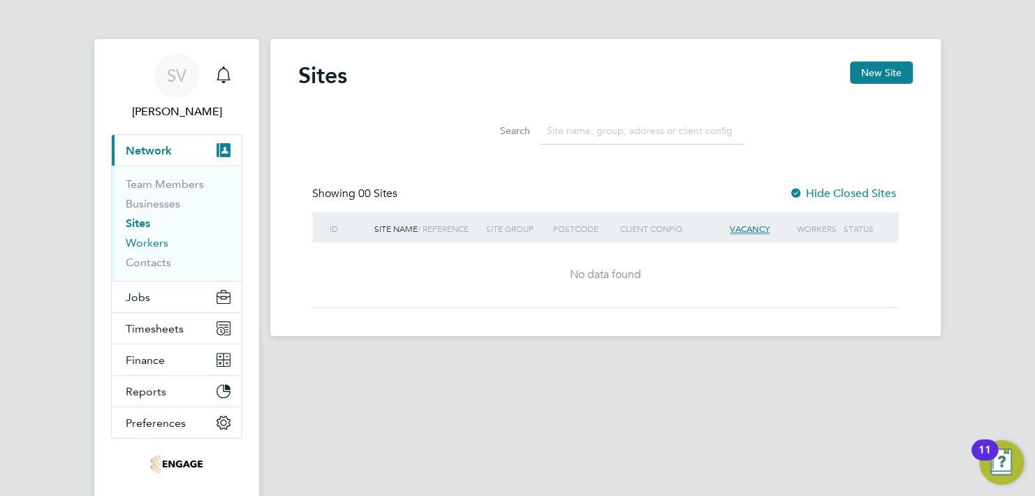
click at [147, 241] on link "Workers" at bounding box center [147, 242] width 43 height 13
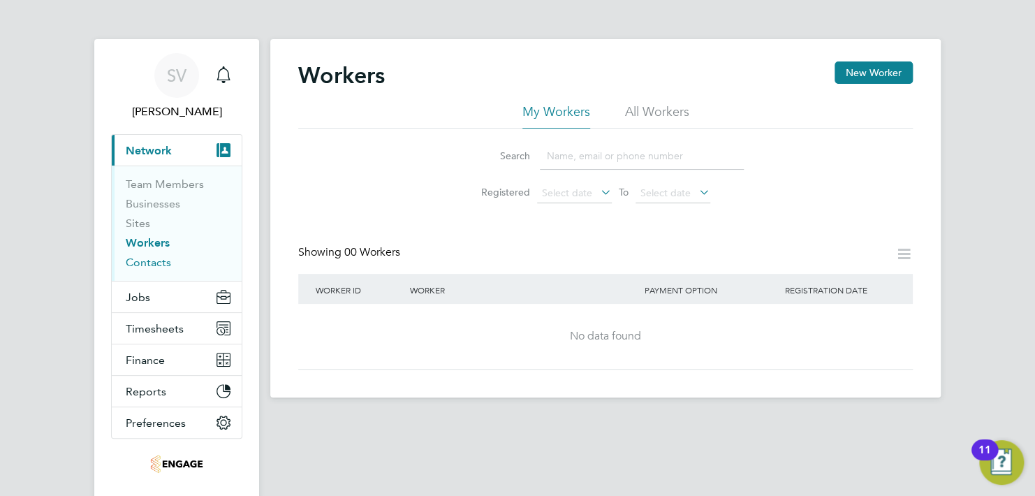
click at [154, 261] on link "Contacts" at bounding box center [148, 262] width 45 height 13
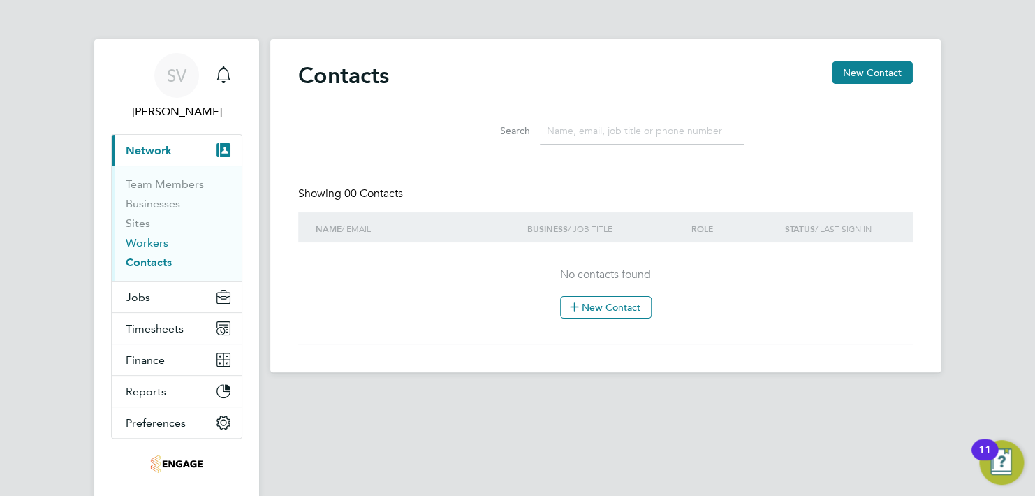
click at [149, 241] on link "Workers" at bounding box center [147, 242] width 43 height 13
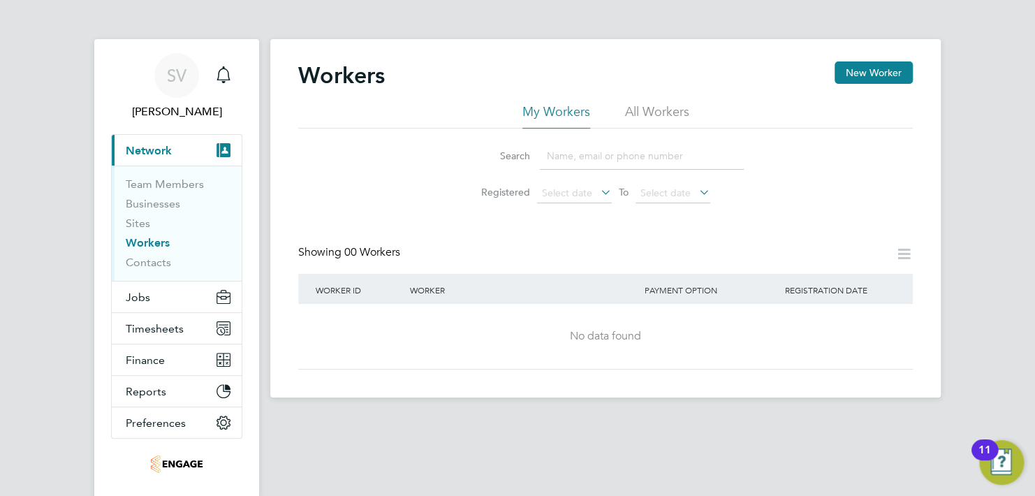
click at [645, 110] on li "All Workers" at bounding box center [657, 115] width 64 height 25
click at [552, 115] on li "My Workers" at bounding box center [556, 115] width 68 height 25
click at [863, 69] on button "New Worker" at bounding box center [874, 72] width 78 height 22
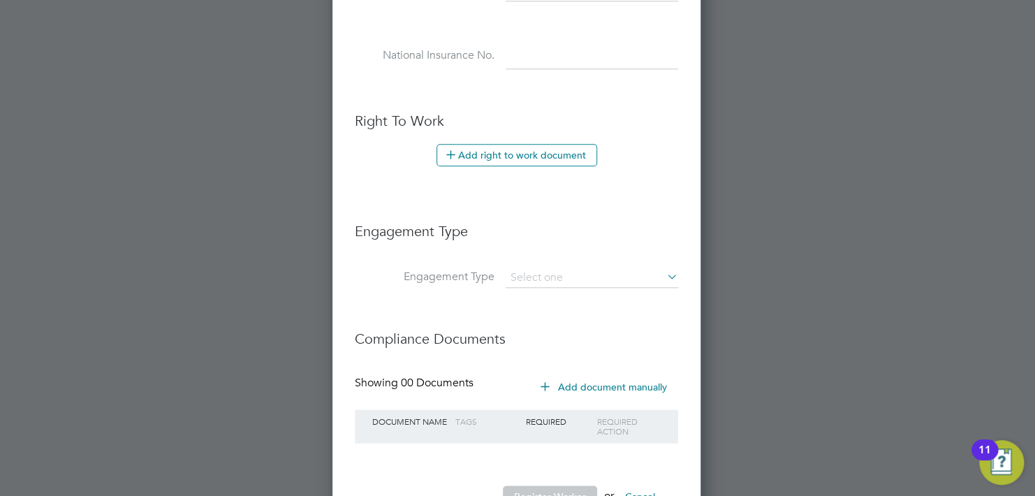
scroll to position [698, 0]
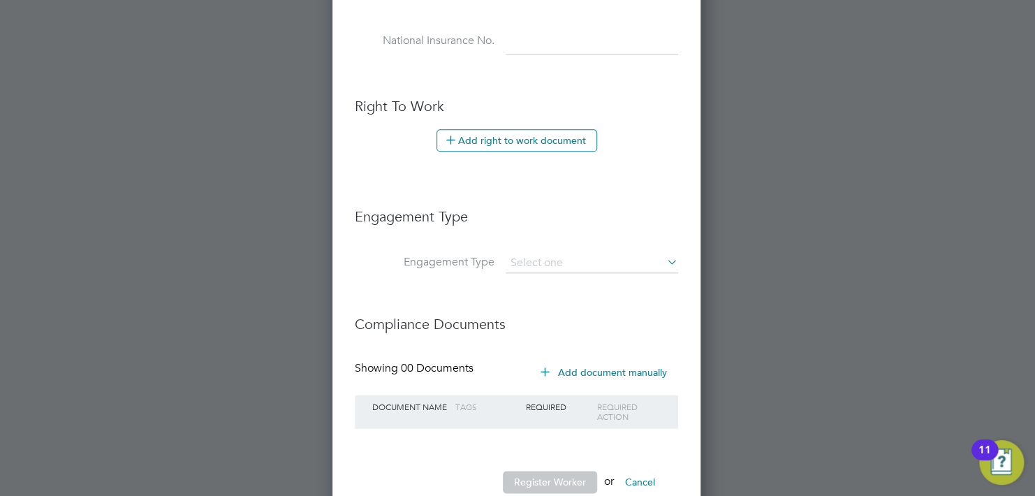
click at [664, 256] on icon at bounding box center [664, 262] width 0 height 20
click at [645, 217] on h3 "Engagement Type" at bounding box center [516, 209] width 323 height 32
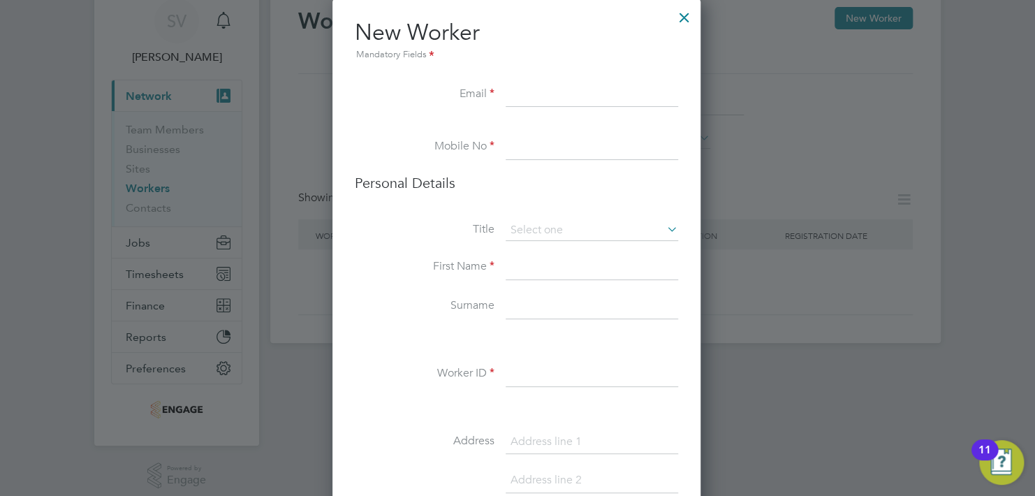
scroll to position [0, 0]
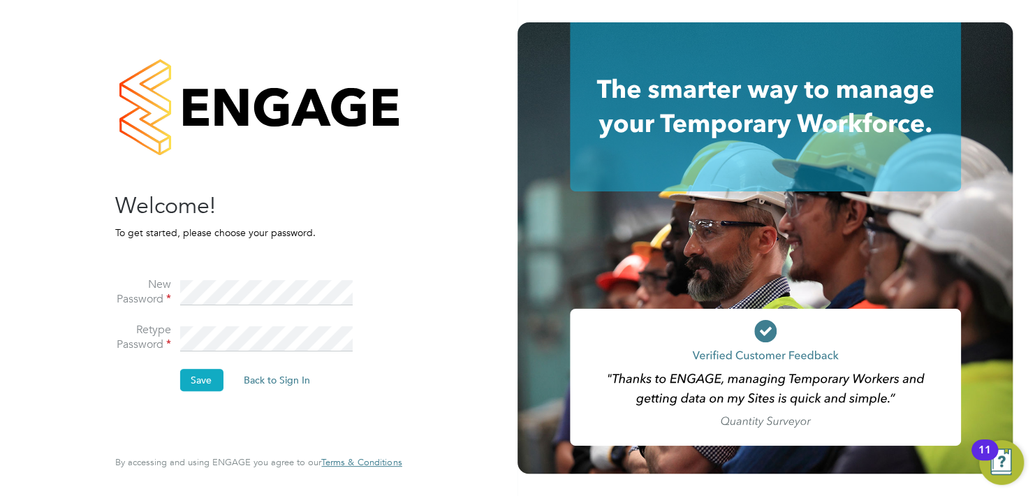
click at [198, 379] on button "Save" at bounding box center [200, 380] width 43 height 22
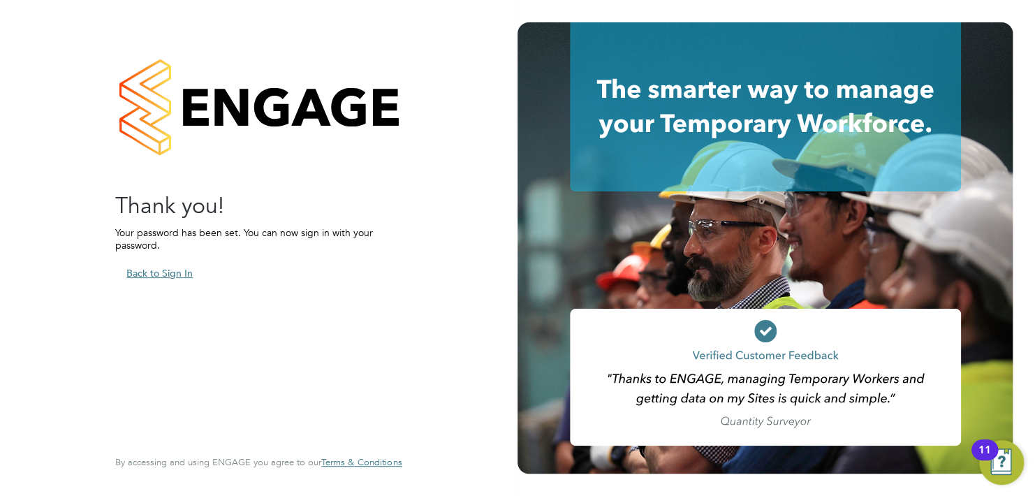
click at [172, 271] on button "Back to Sign In" at bounding box center [159, 273] width 89 height 22
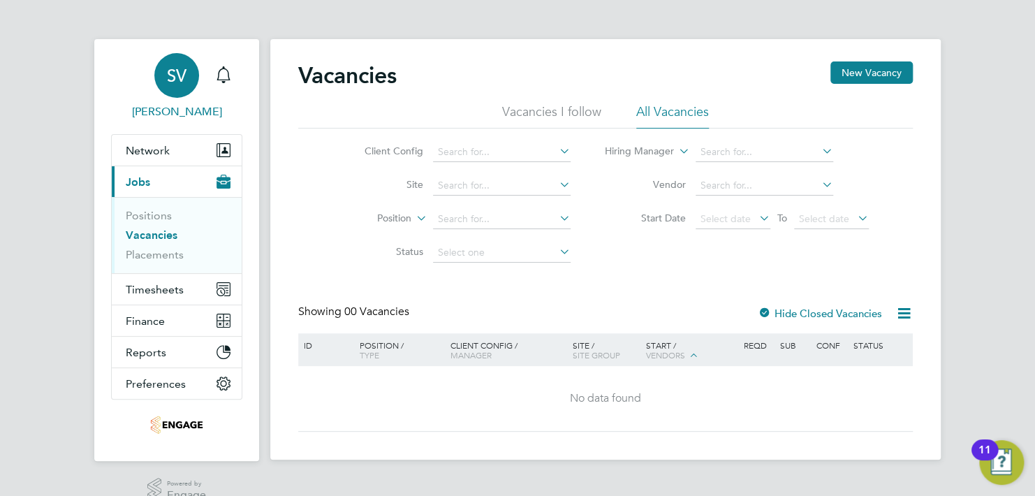
click at [179, 94] on div "SV" at bounding box center [176, 75] width 45 height 45
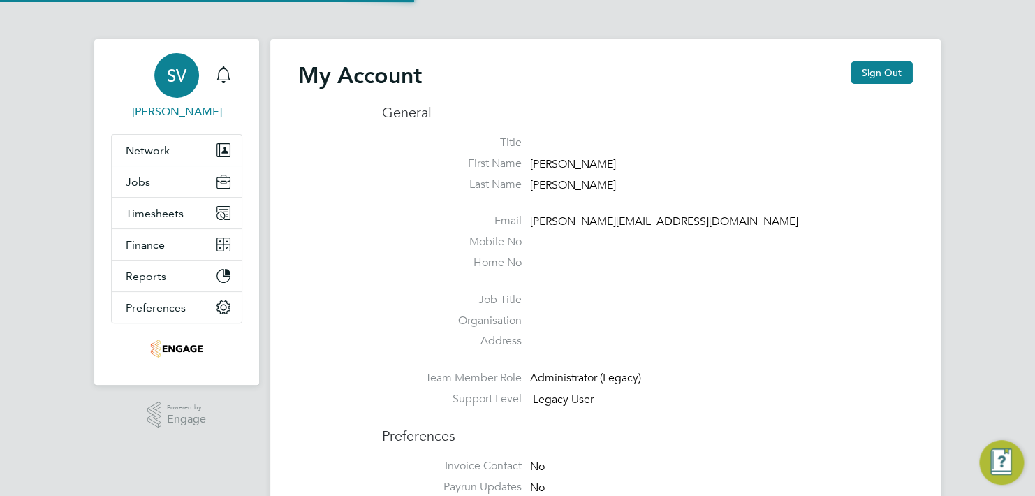
type input "[PERSON_NAME][EMAIL_ADDRESS][DOMAIN_NAME]"
click at [159, 245] on span "Finance" at bounding box center [145, 244] width 39 height 13
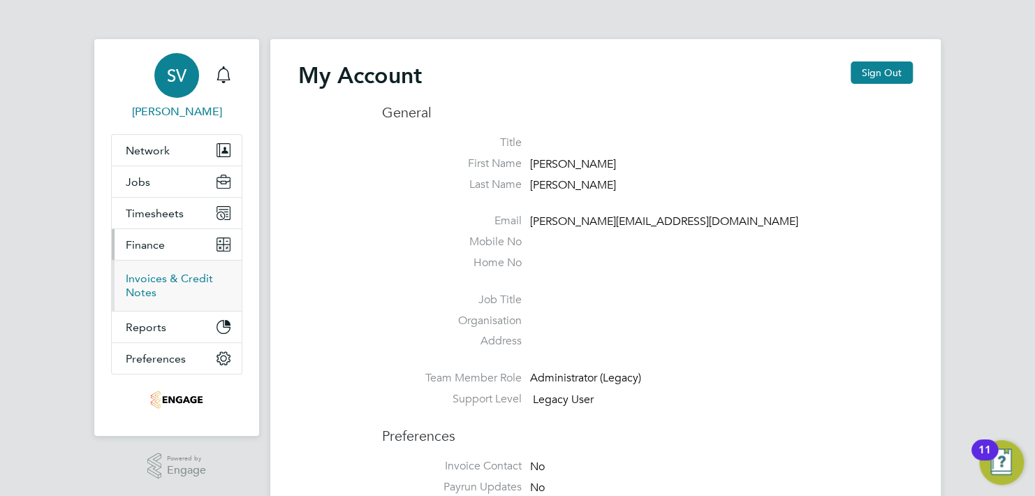
click at [162, 279] on link "Invoices & Credit Notes" at bounding box center [169, 285] width 87 height 27
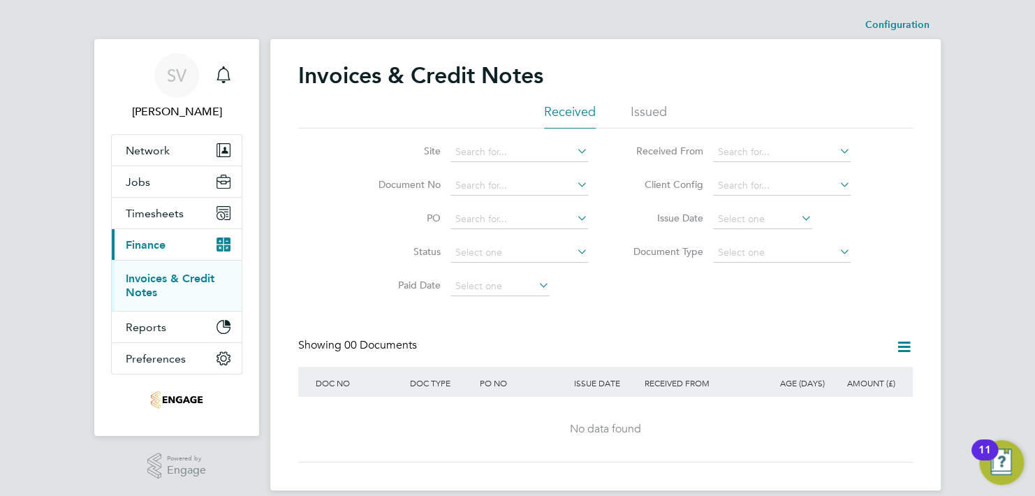
click at [652, 110] on li "Issued" at bounding box center [649, 115] width 36 height 25
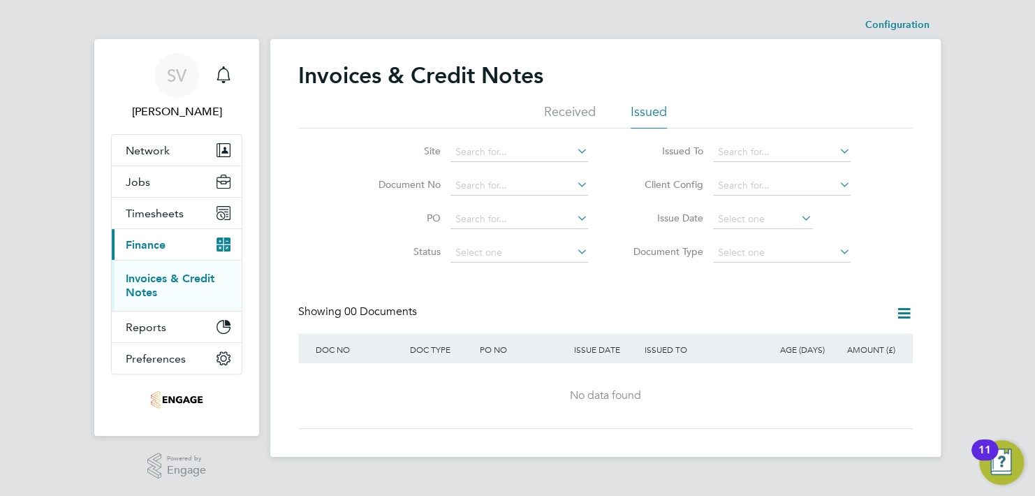
click at [574, 147] on icon at bounding box center [574, 151] width 0 height 20
click at [143, 290] on link "Invoices & Credit Notes" at bounding box center [170, 285] width 89 height 27
click at [149, 325] on span "Reports" at bounding box center [146, 327] width 41 height 13
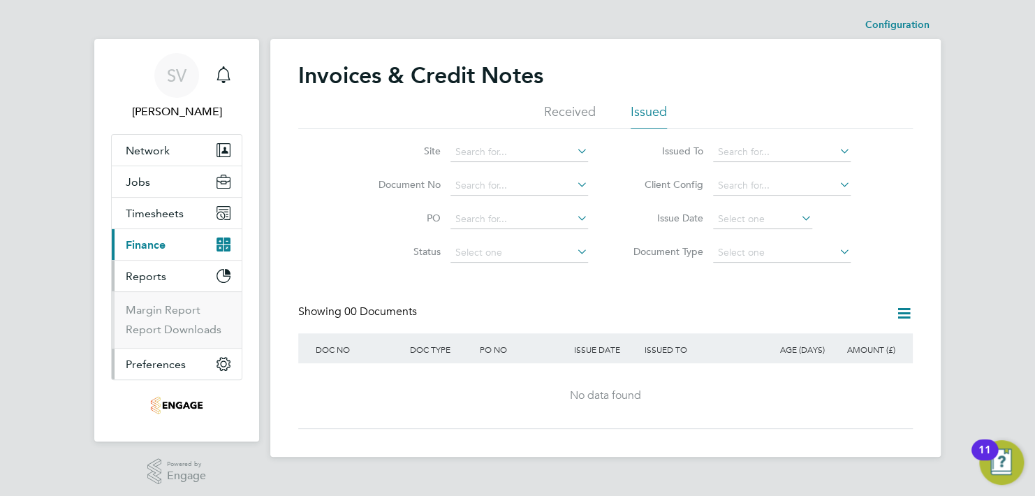
click at [149, 361] on span "Preferences" at bounding box center [156, 364] width 60 height 13
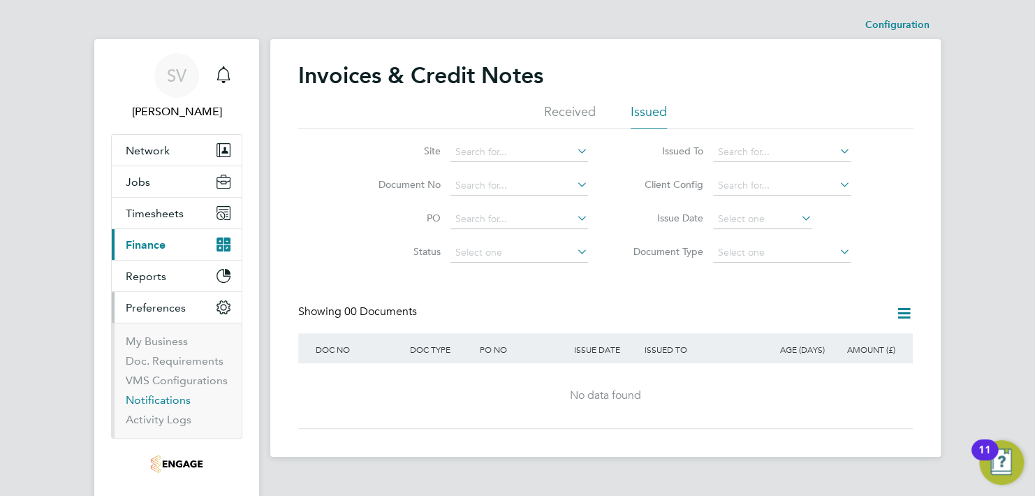
click at [152, 399] on link "Notifications" at bounding box center [158, 399] width 65 height 13
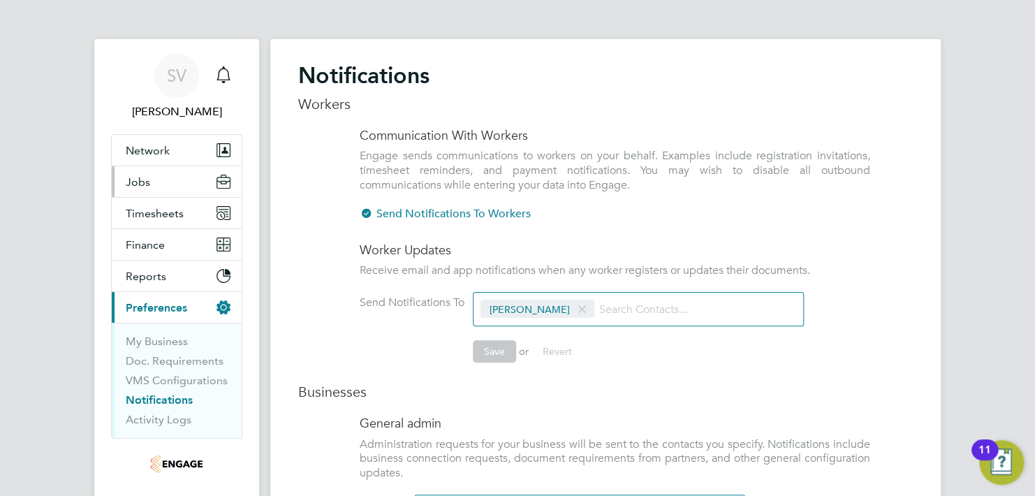
click at [140, 179] on span "Jobs" at bounding box center [138, 181] width 24 height 13
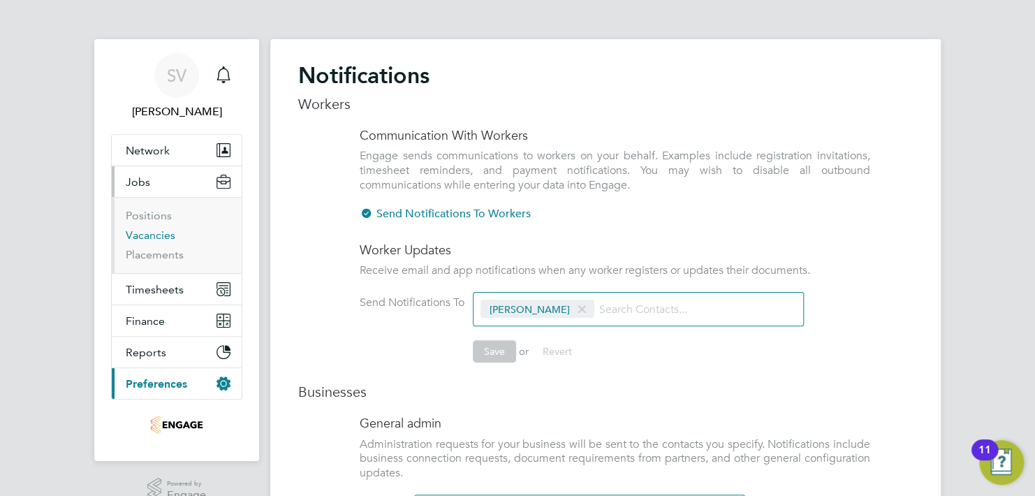
click at [145, 233] on link "Vacancies" at bounding box center [151, 234] width 50 height 13
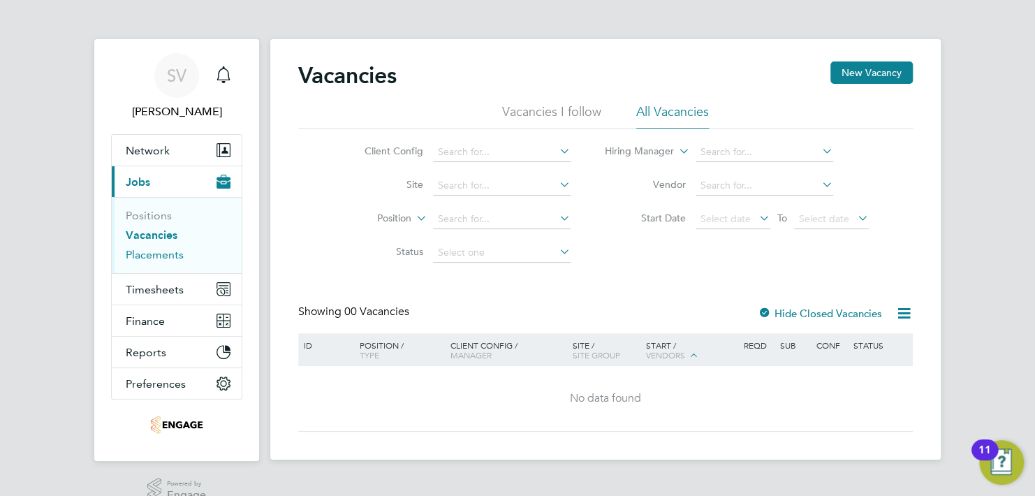
click at [145, 253] on link "Placements" at bounding box center [155, 254] width 58 height 13
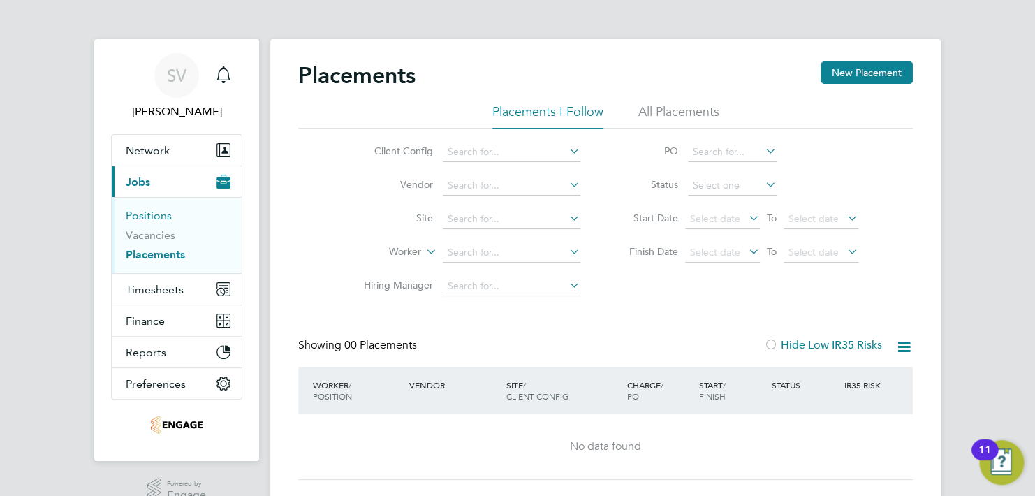
click at [141, 212] on link "Positions" at bounding box center [149, 215] width 46 height 13
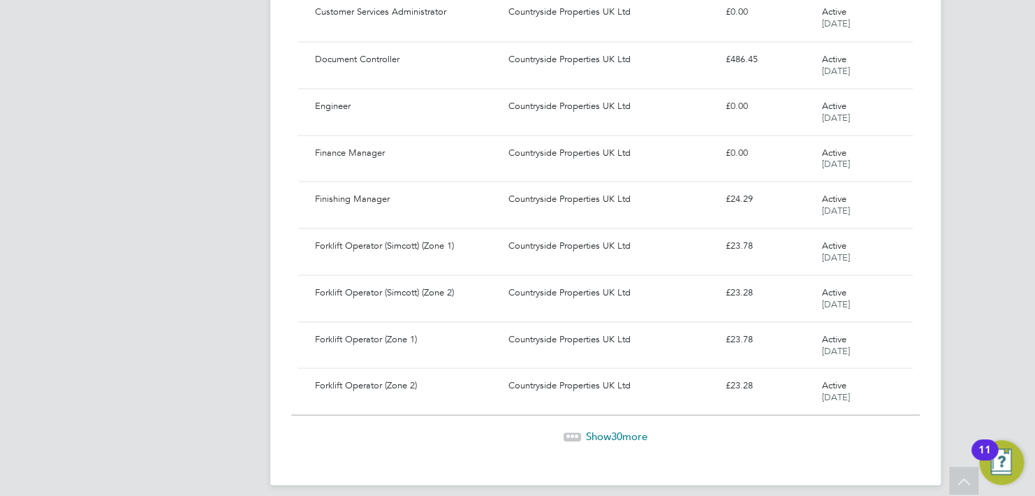
scroll to position [1243, 0]
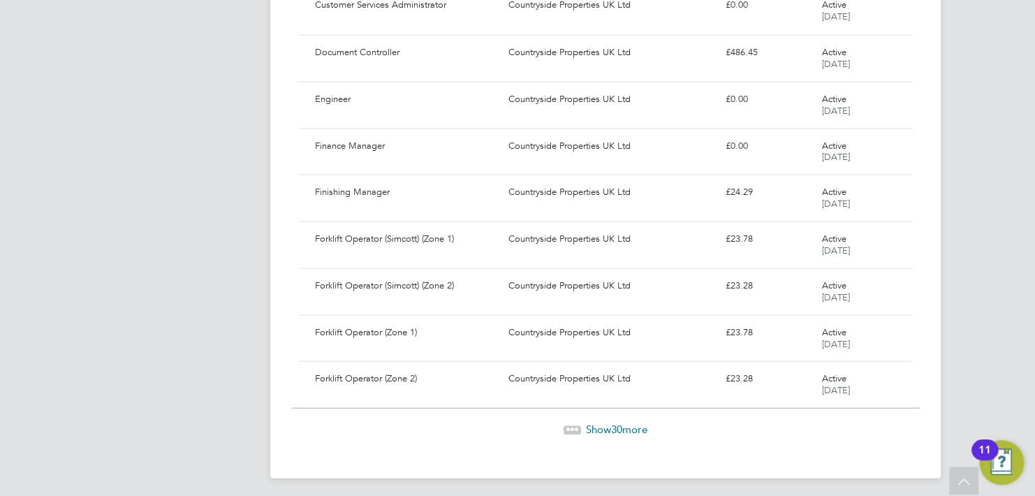
click at [604, 422] on span "Show 30 more" at bounding box center [616, 428] width 61 height 13
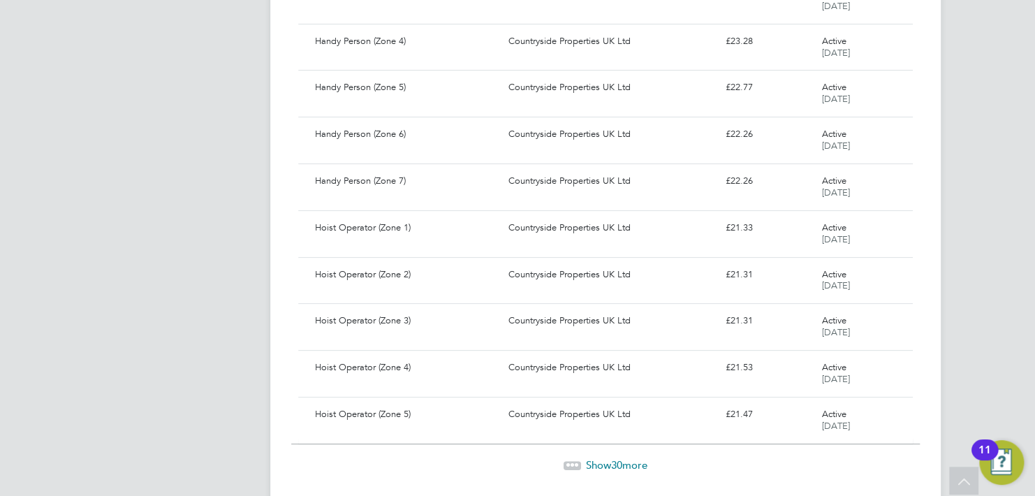
scroll to position [2638, 0]
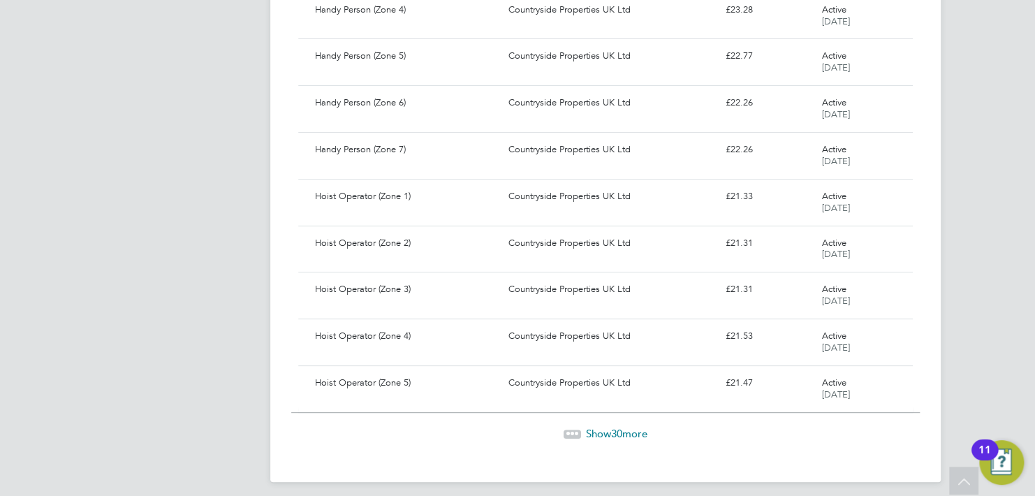
click at [605, 427] on span "Show 30 more" at bounding box center [616, 433] width 61 height 13
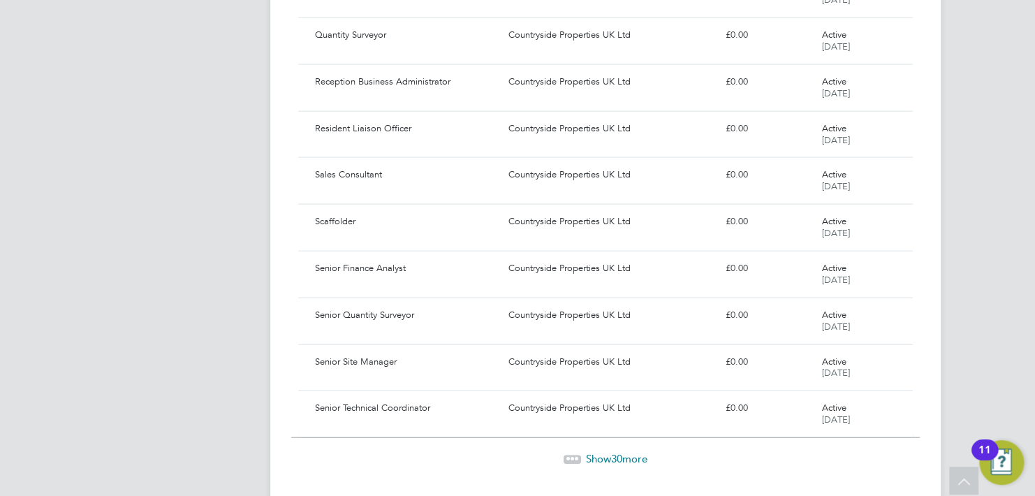
scroll to position [4034, 0]
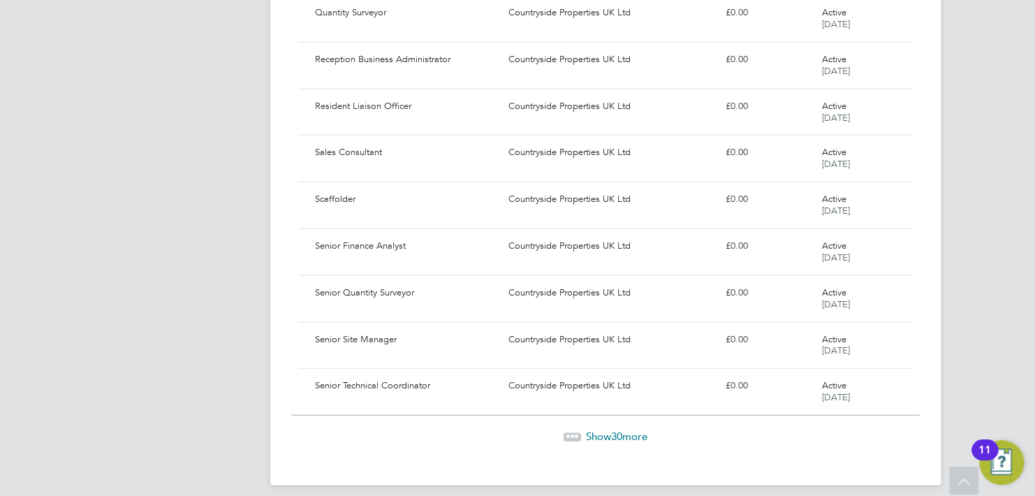
click at [606, 430] on span "Show 30 more" at bounding box center [616, 436] width 61 height 13
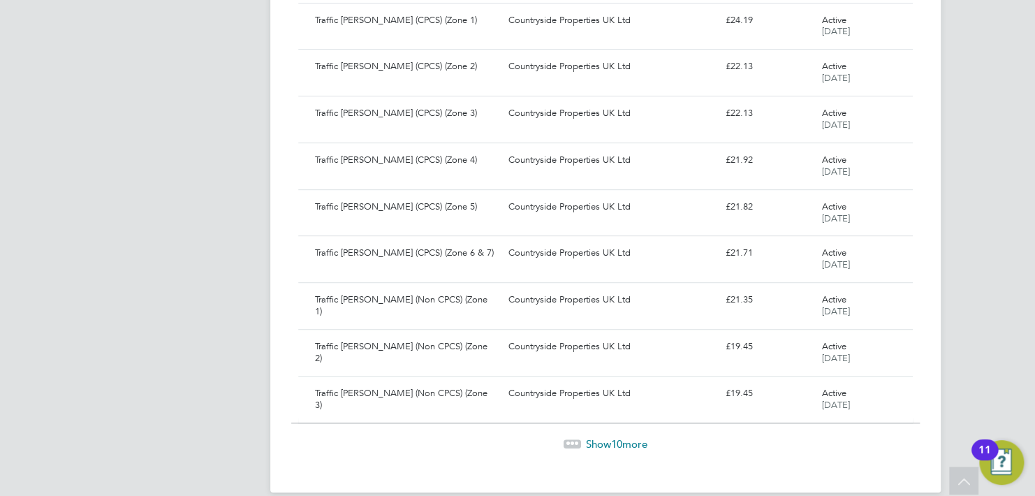
scroll to position [5429, 0]
click at [606, 434] on span "Show 10 more" at bounding box center [616, 440] width 61 height 13
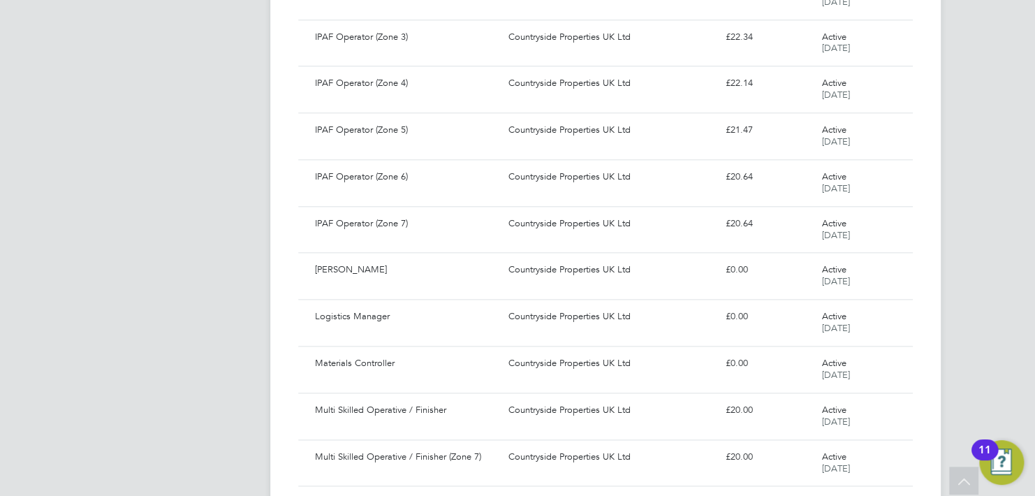
scroll to position [2845, 0]
click at [984, 453] on div "11" at bounding box center [984, 459] width 13 height 18
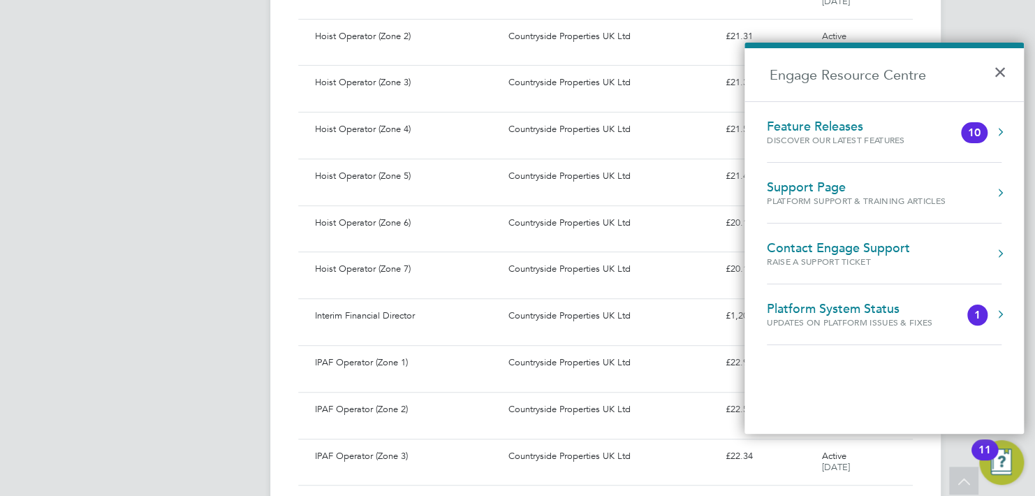
click at [839, 131] on div "Feature Releases" at bounding box center [850, 126] width 166 height 15
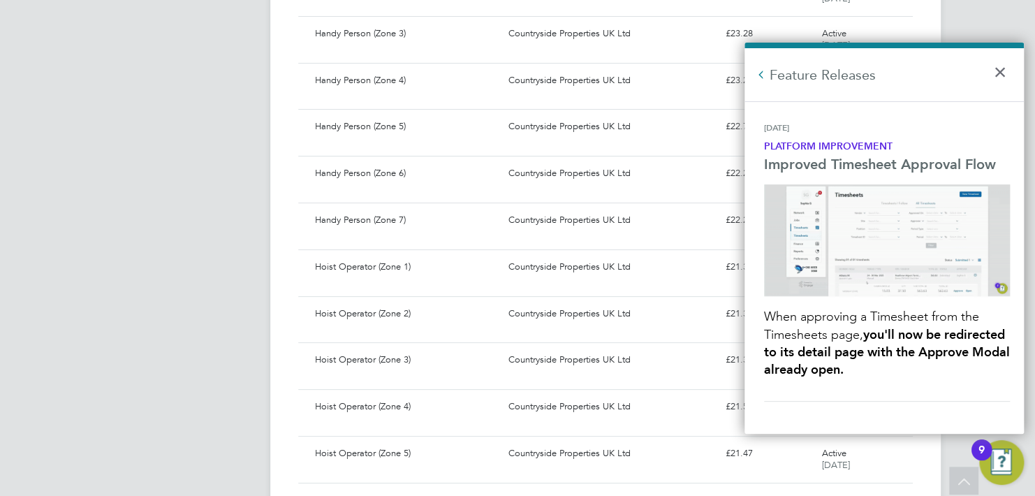
scroll to position [2565, 0]
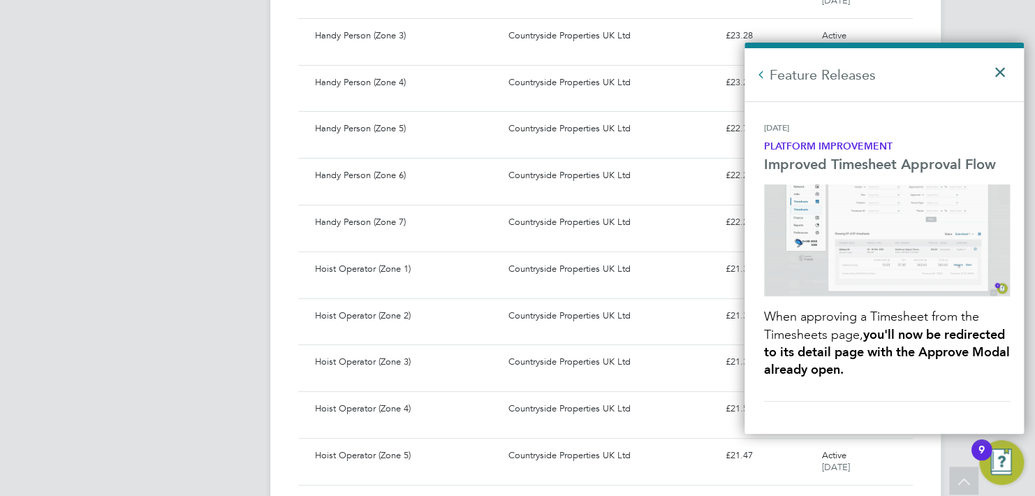
click at [995, 71] on button "×" at bounding box center [1003, 67] width 20 height 31
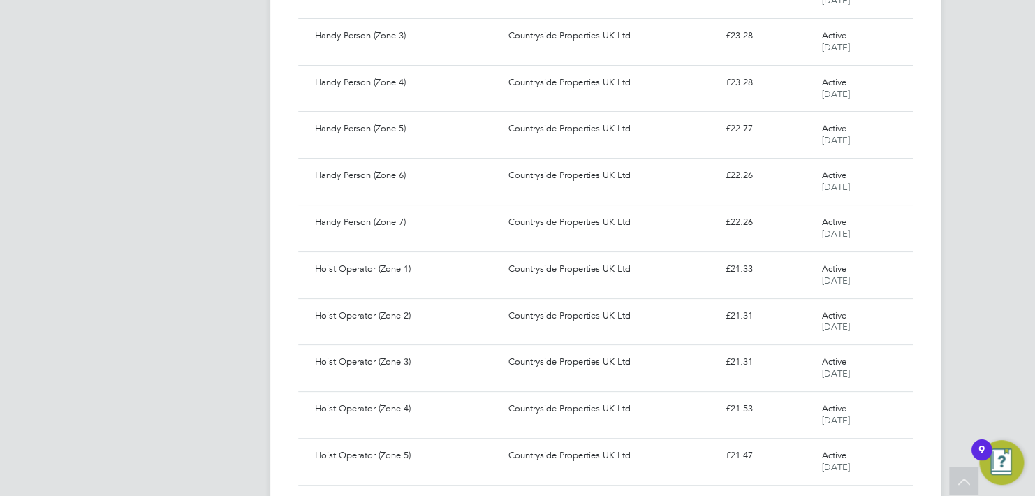
click at [992, 457] on div "9" at bounding box center [981, 449] width 20 height 21
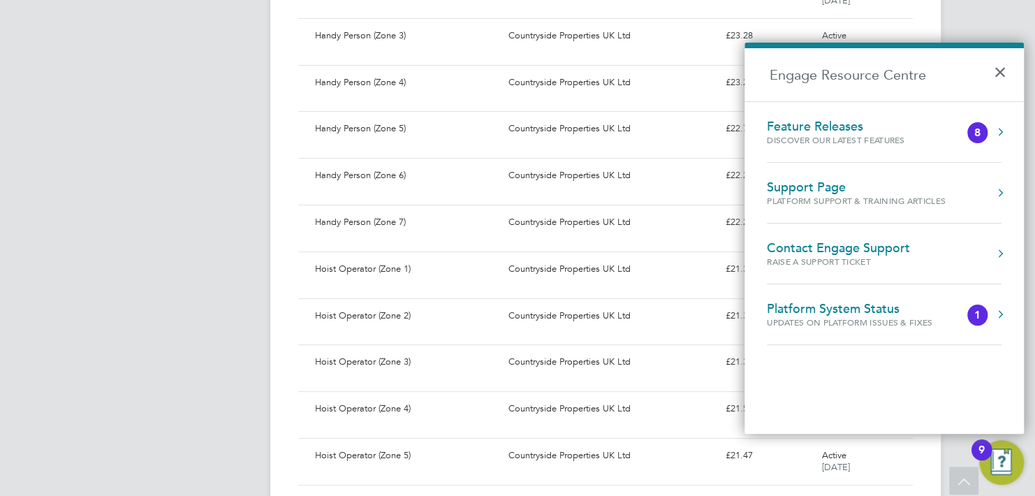
click at [904, 140] on div "Discover our latest features" at bounding box center [850, 140] width 166 height 12
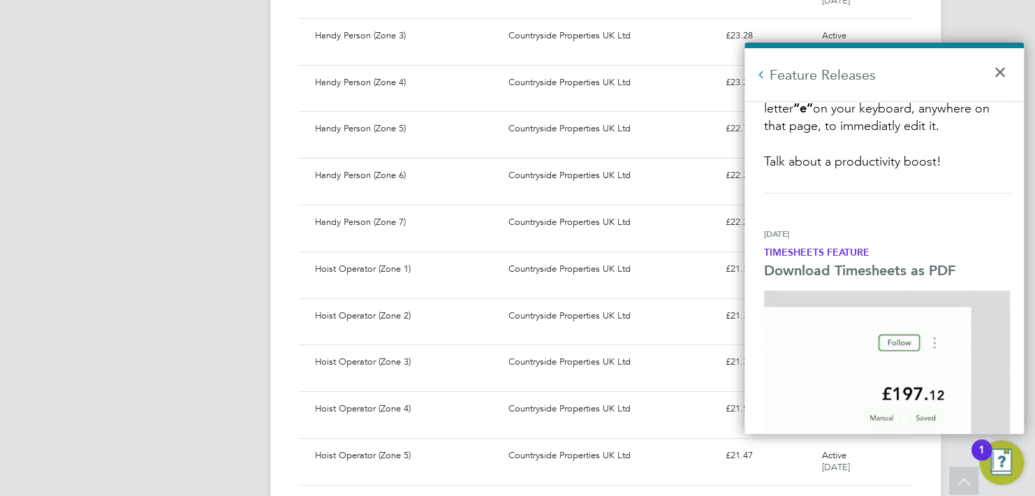
scroll to position [3568, 0]
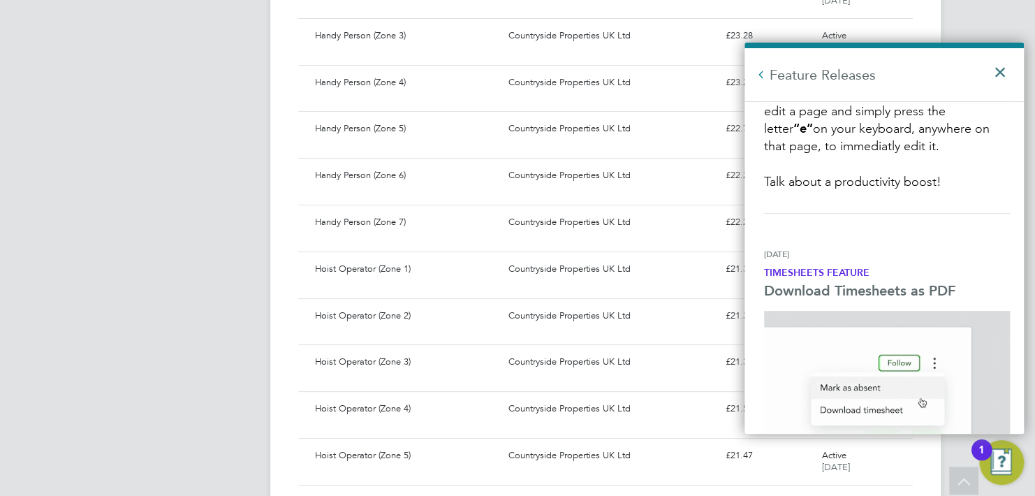
click at [998, 68] on button "×" at bounding box center [1003, 67] width 20 height 31
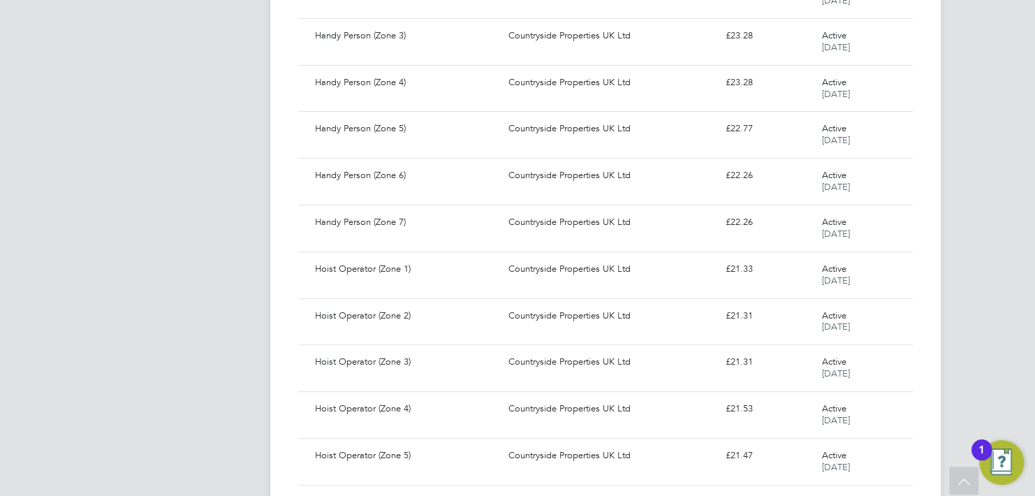
click at [992, 454] on div "1" at bounding box center [981, 449] width 20 height 21
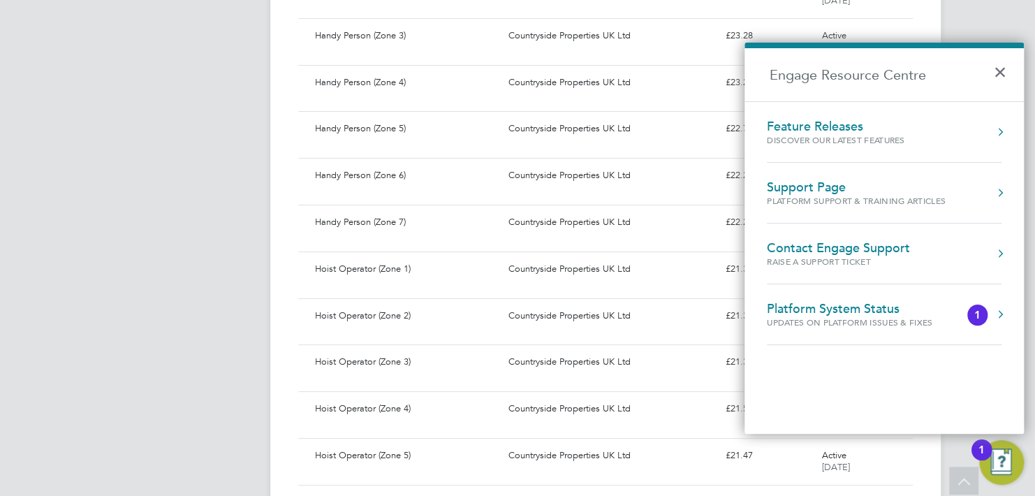
click at [915, 323] on div "Updates on Platform Issues & Fixes" at bounding box center [863, 322] width 193 height 12
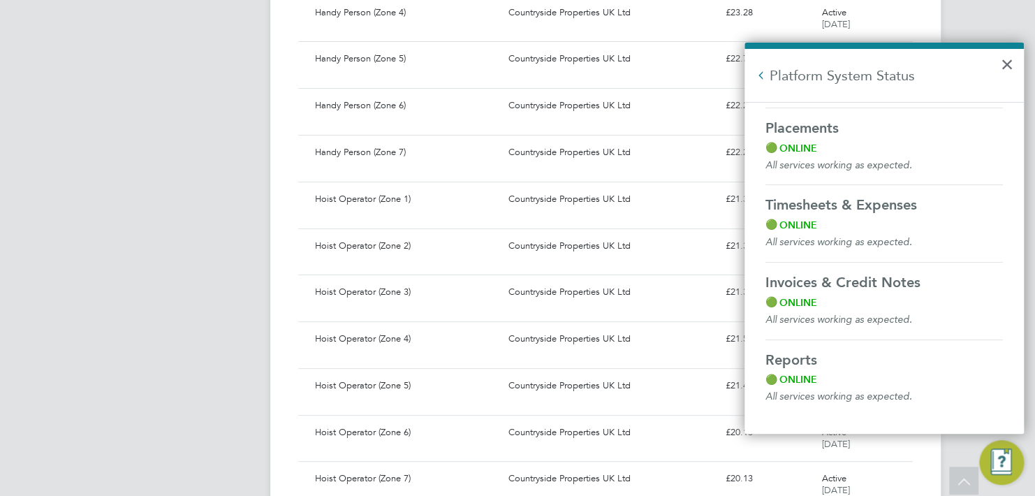
scroll to position [2705, 0]
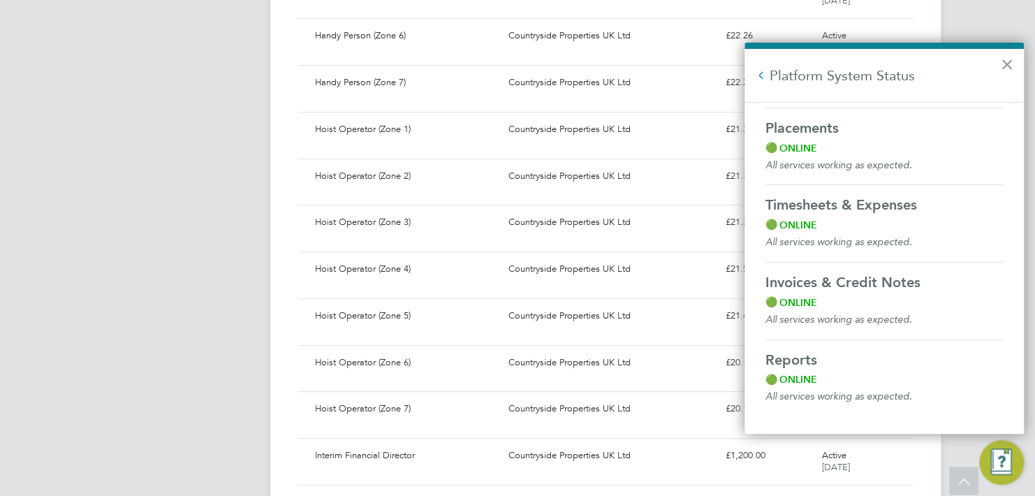
click at [1004, 61] on button "×" at bounding box center [1006, 64] width 13 height 22
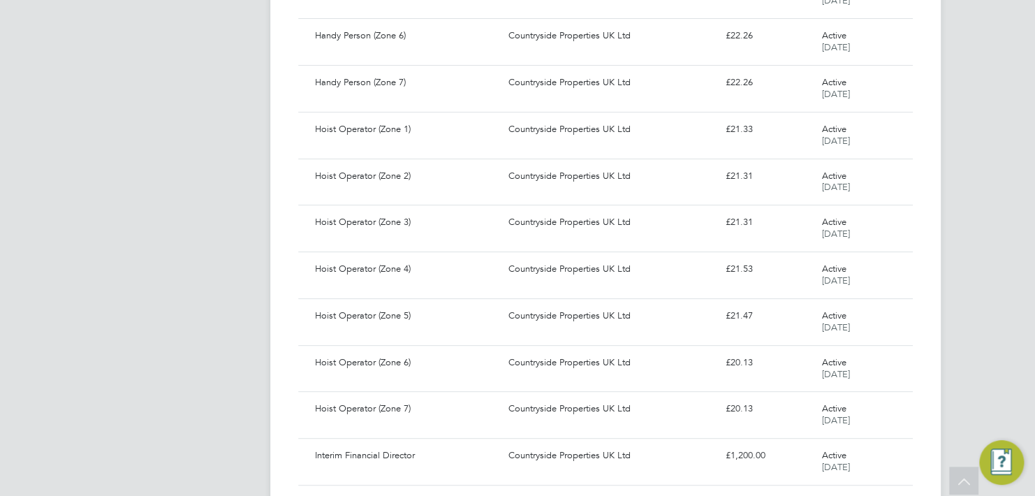
click at [1002, 462] on img "Engage Resource Center" at bounding box center [1001, 462] width 45 height 45
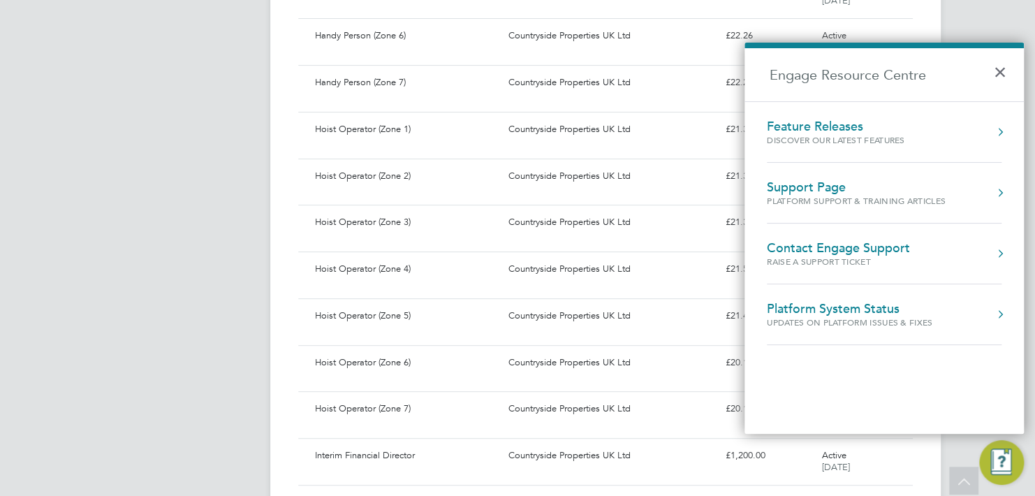
scroll to position [2635, 0]
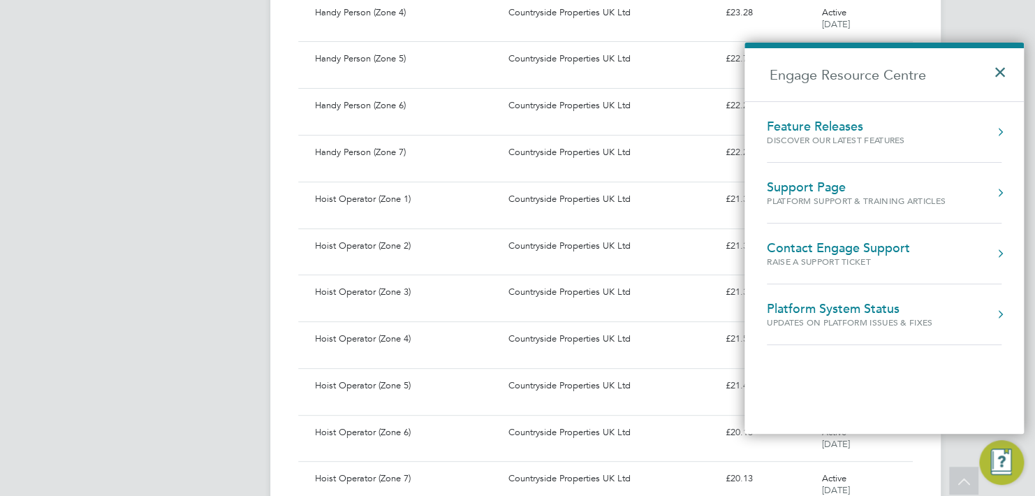
click at [1001, 71] on button "×" at bounding box center [1003, 67] width 20 height 31
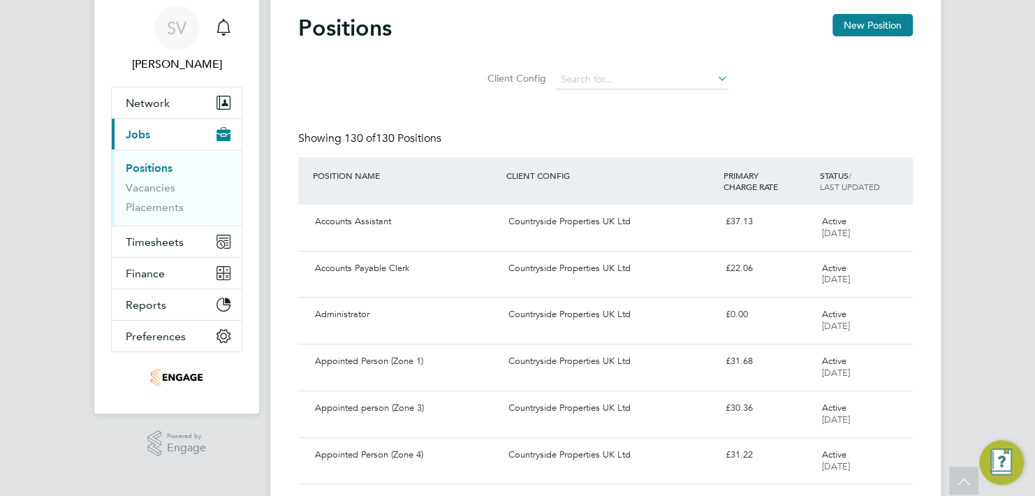
scroll to position [0, 0]
